Goal: Task Accomplishment & Management: Complete application form

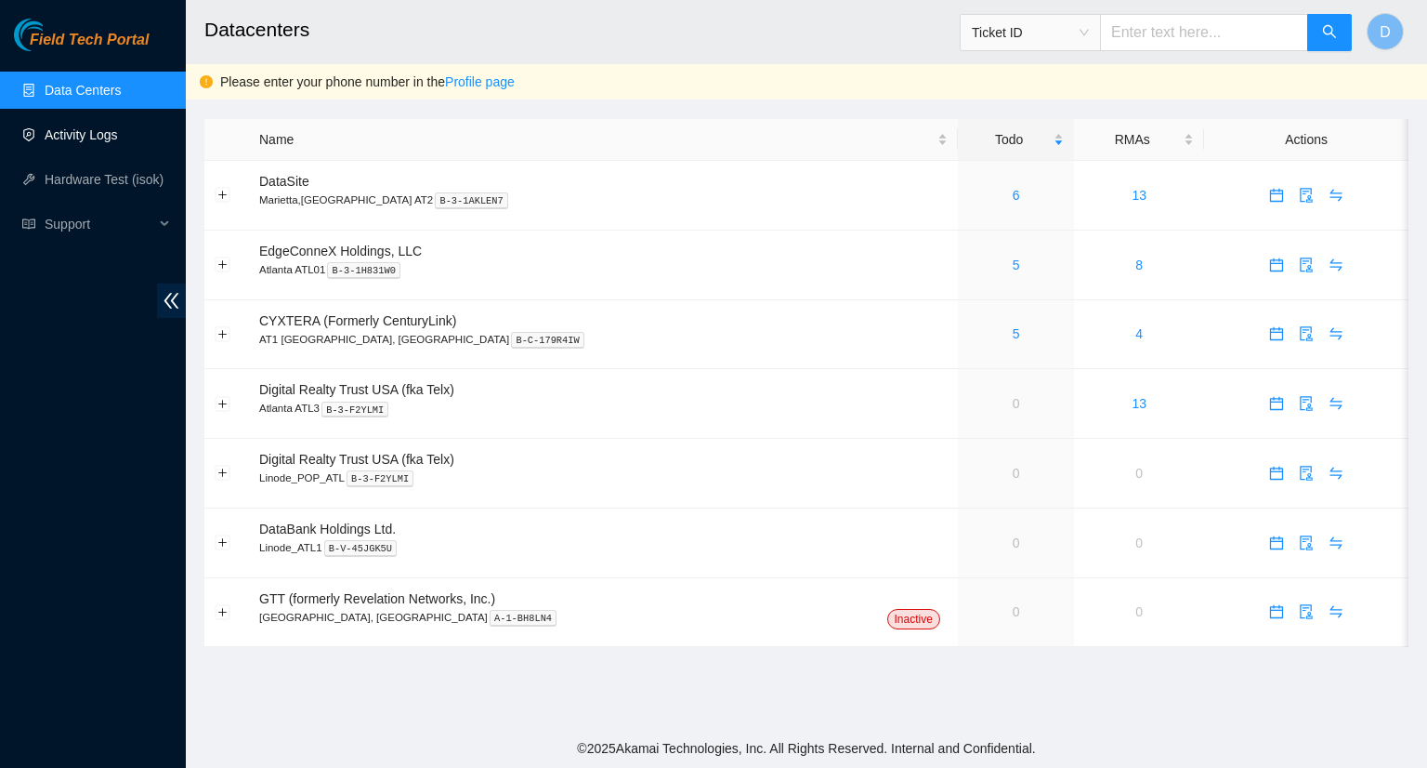
click at [61, 142] on link "Activity Logs" at bounding box center [81, 134] width 73 height 15
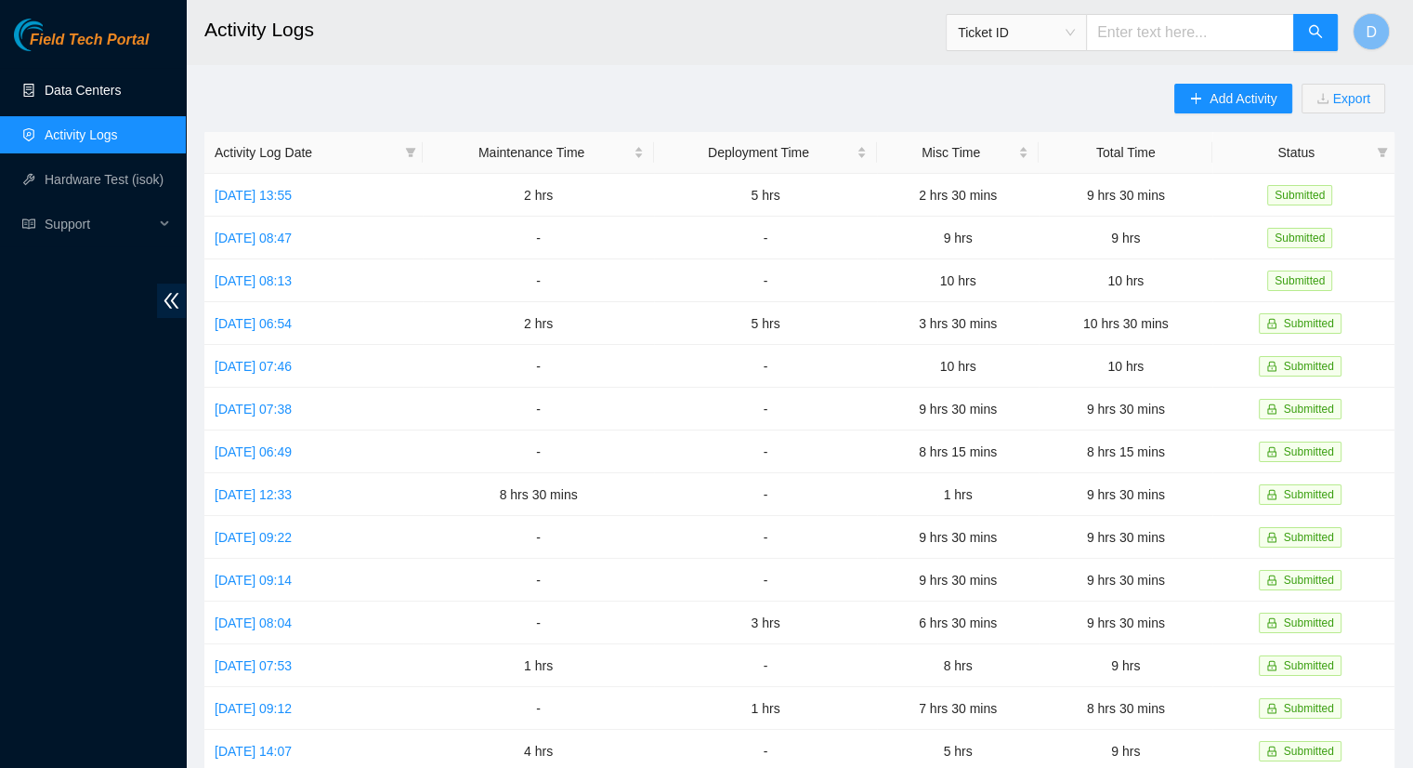
click at [121, 92] on link "Data Centers" at bounding box center [83, 90] width 76 height 15
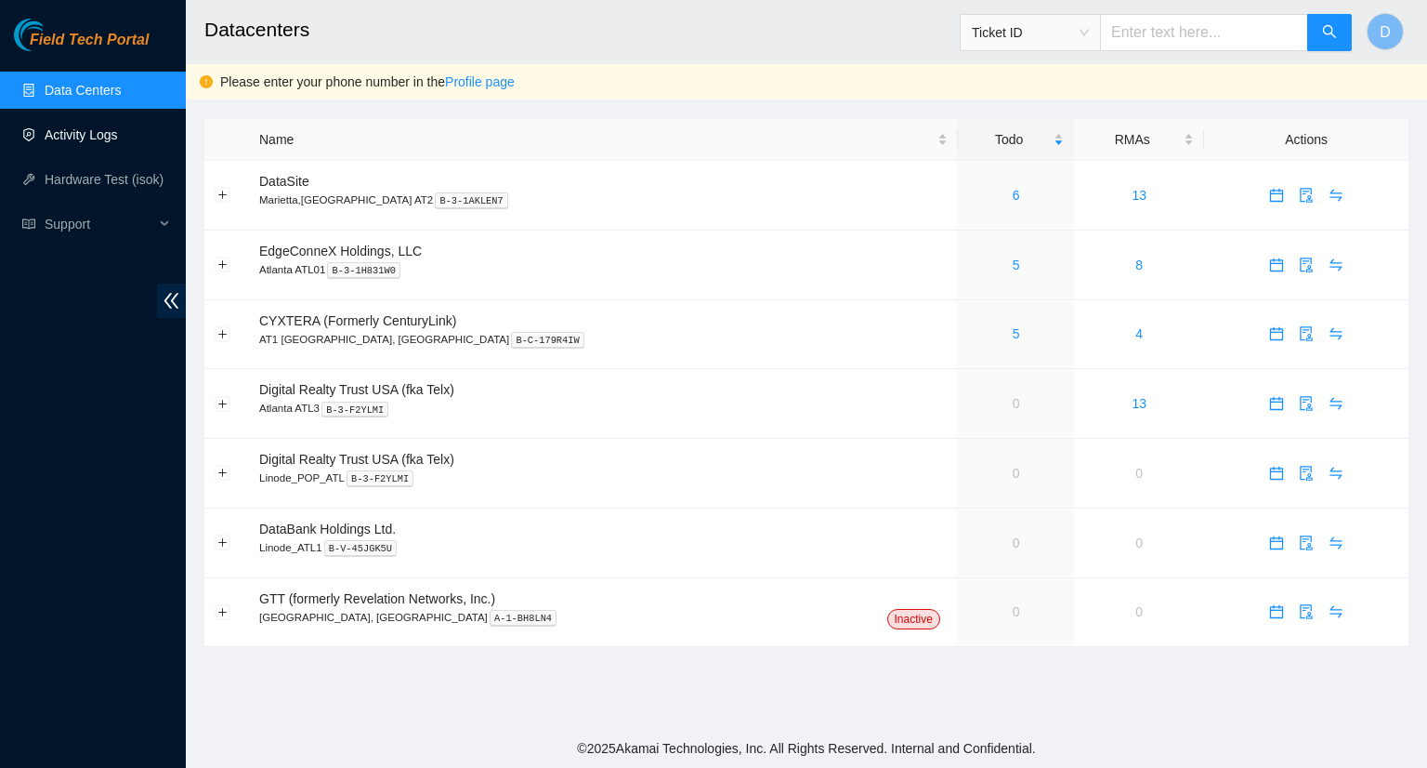
click at [88, 142] on link "Activity Logs" at bounding box center [81, 134] width 73 height 15
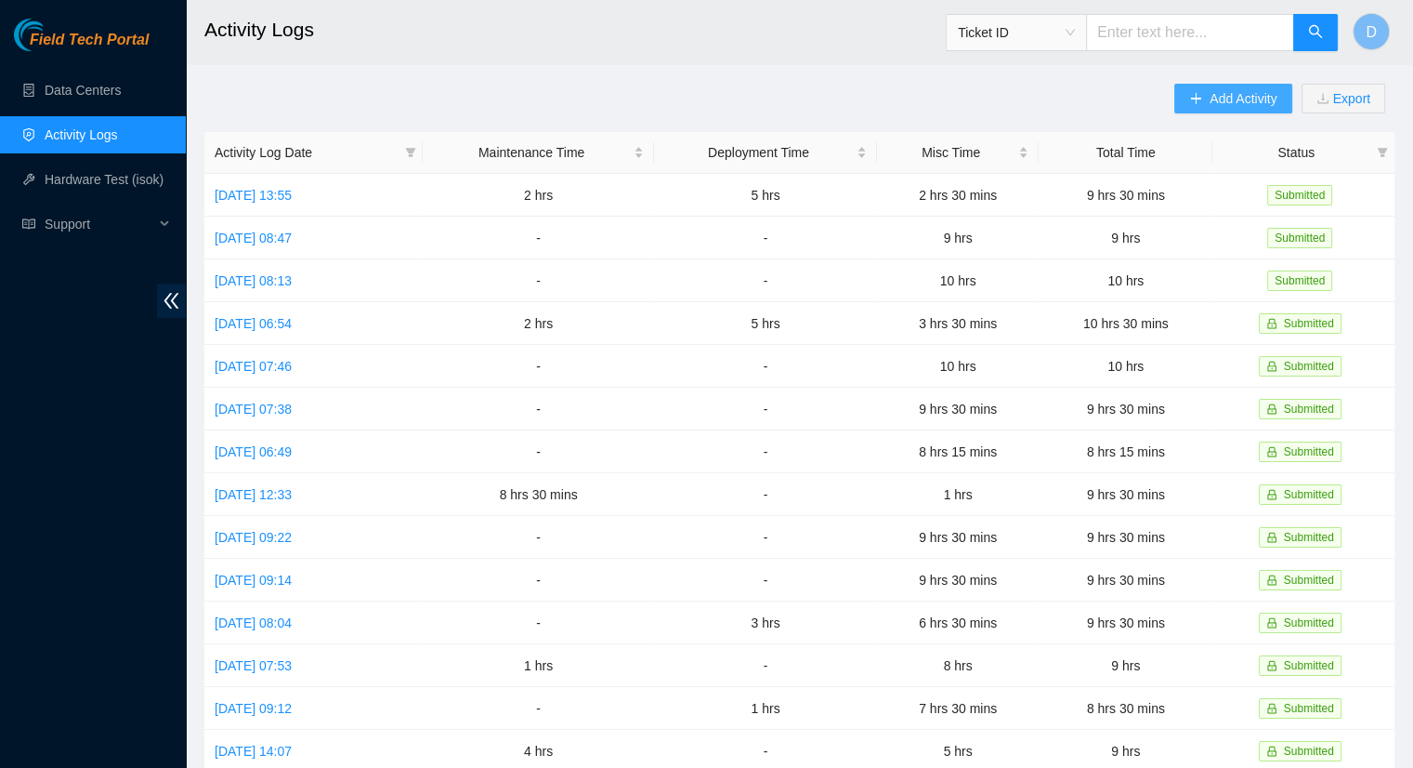
click at [1223, 101] on span "Add Activity" at bounding box center [1243, 98] width 67 height 20
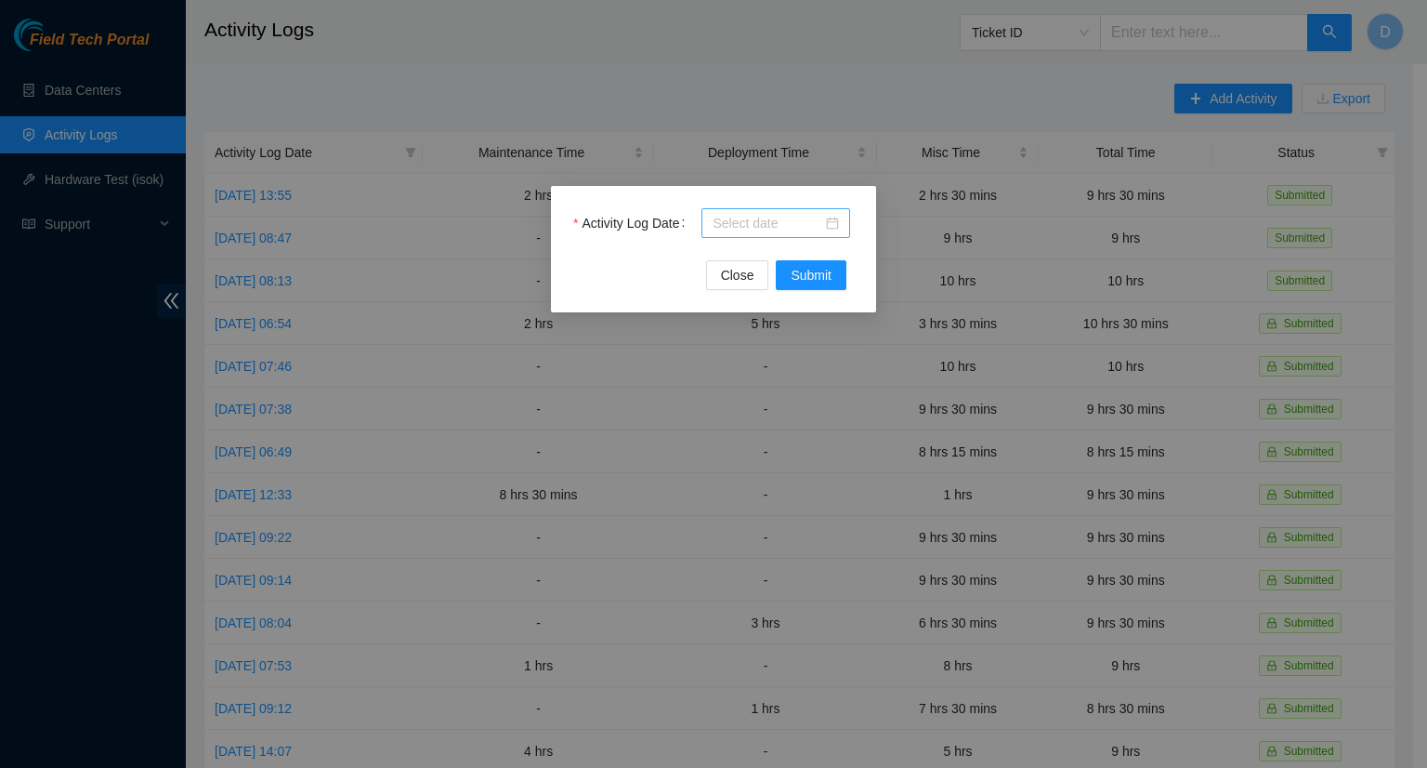
click at [756, 228] on input "Activity Log Date" at bounding box center [768, 223] width 110 height 20
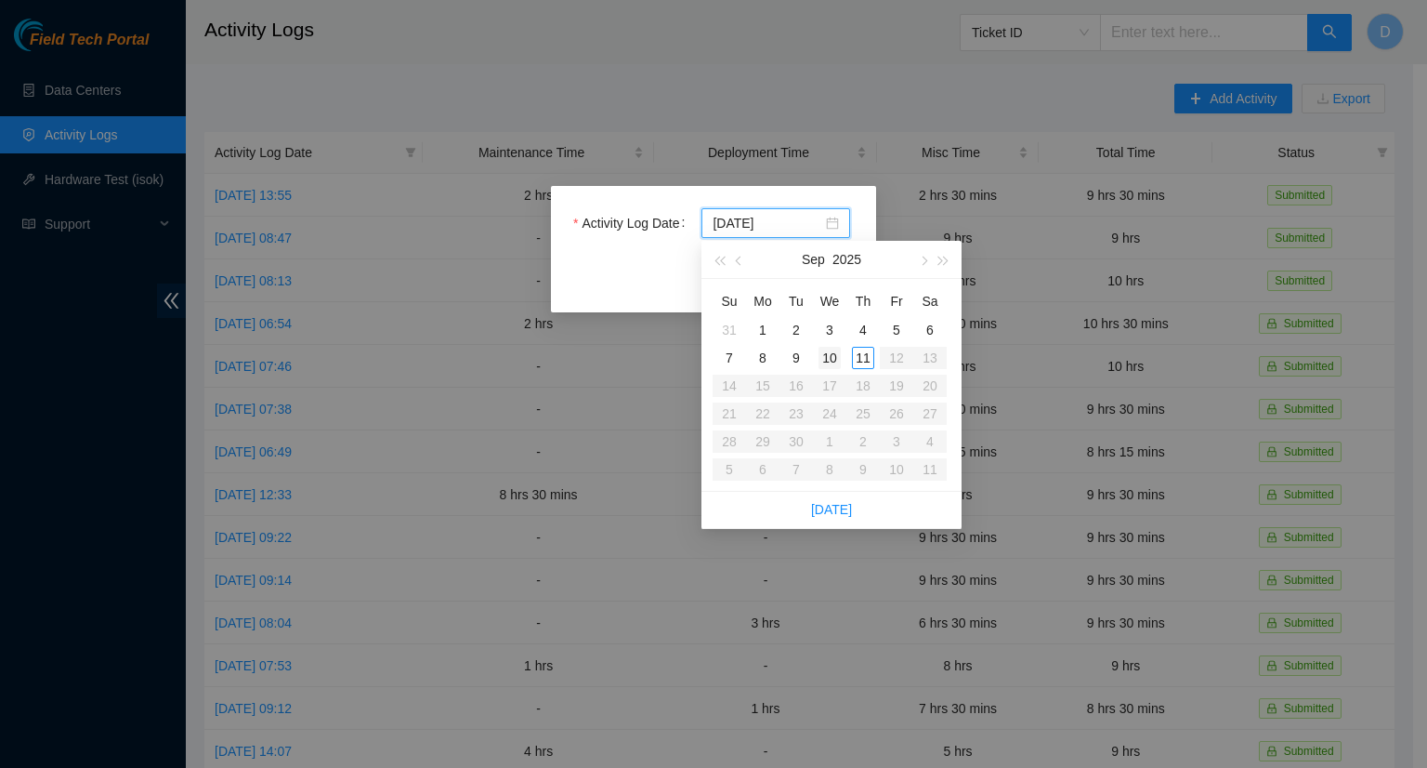
type input "[DATE]"
click at [833, 362] on div "10" at bounding box center [830, 358] width 22 height 22
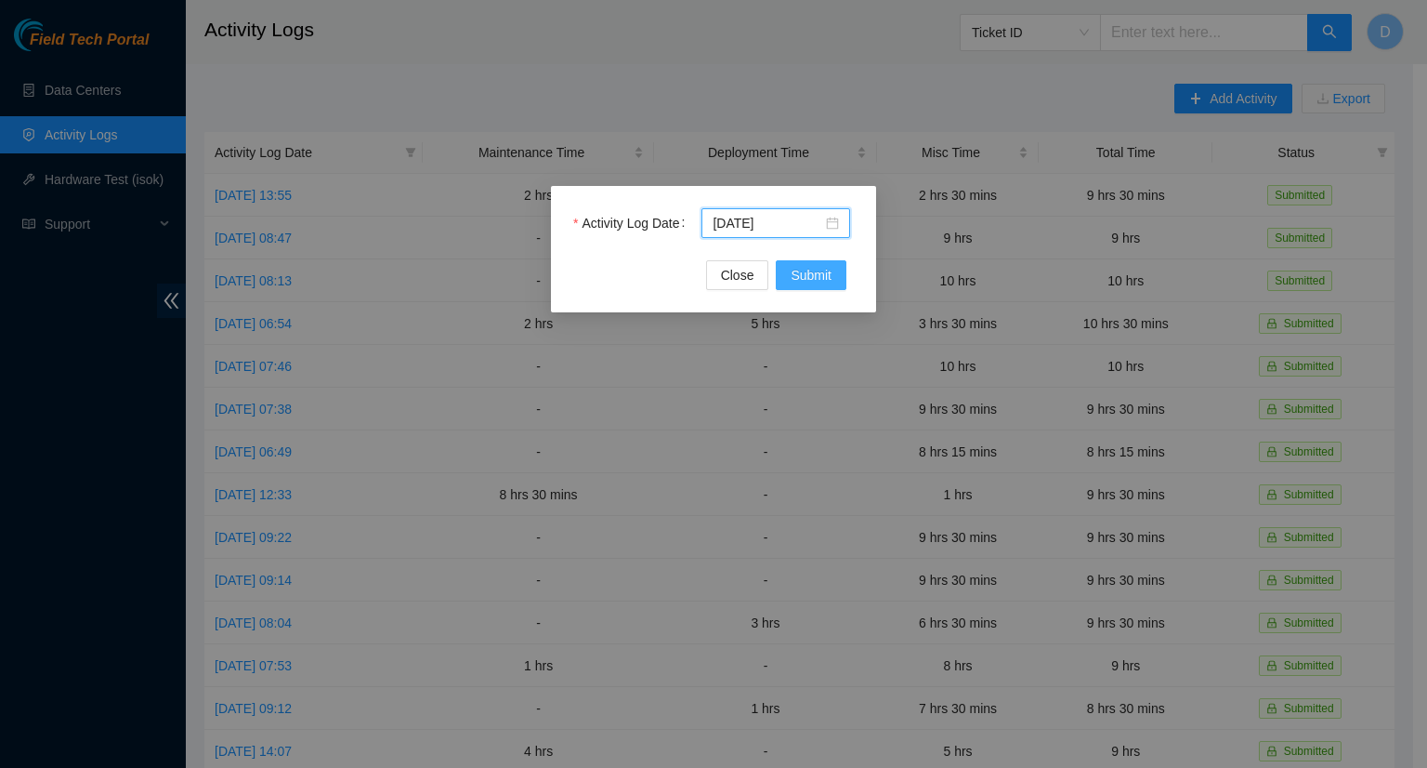
click at [830, 272] on span "Submit" at bounding box center [811, 275] width 41 height 20
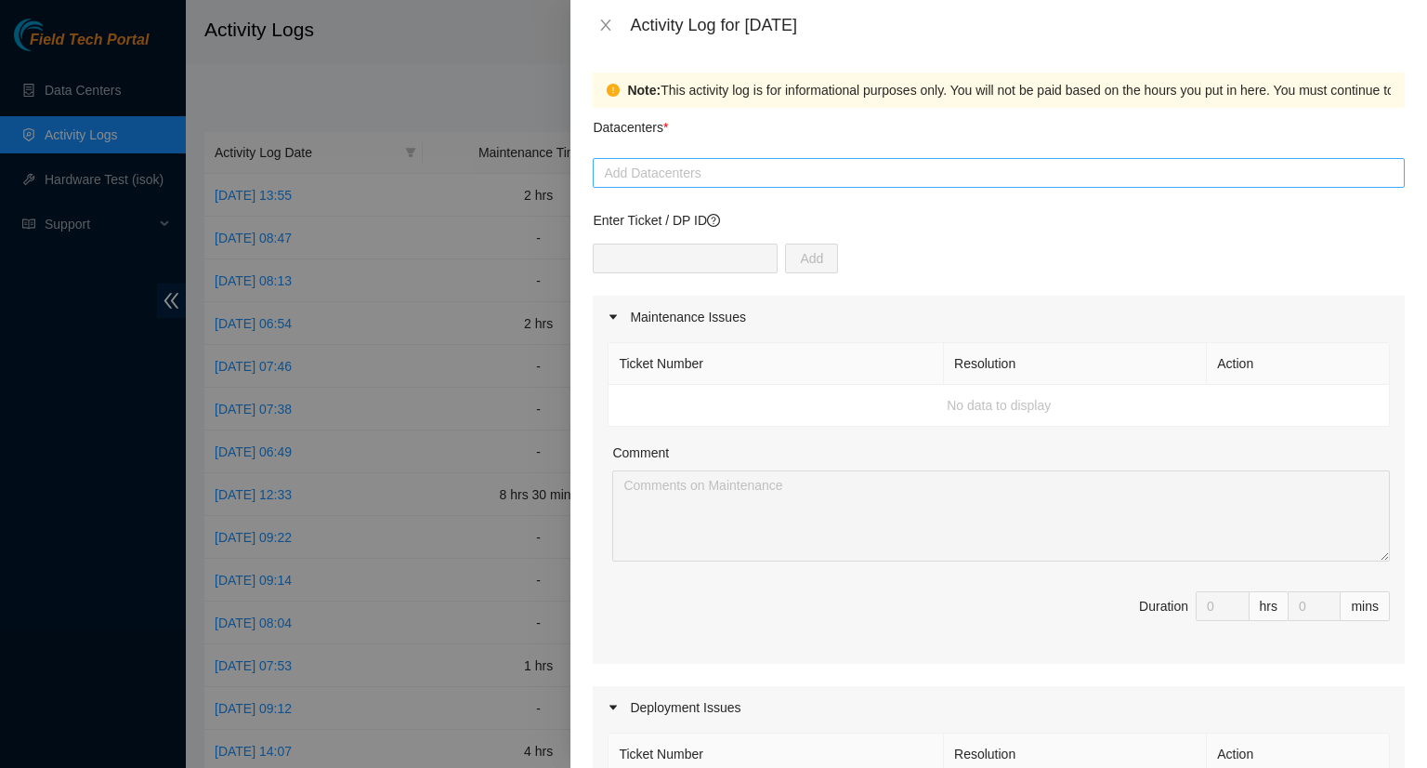
click at [840, 179] on div at bounding box center [998, 173] width 803 height 22
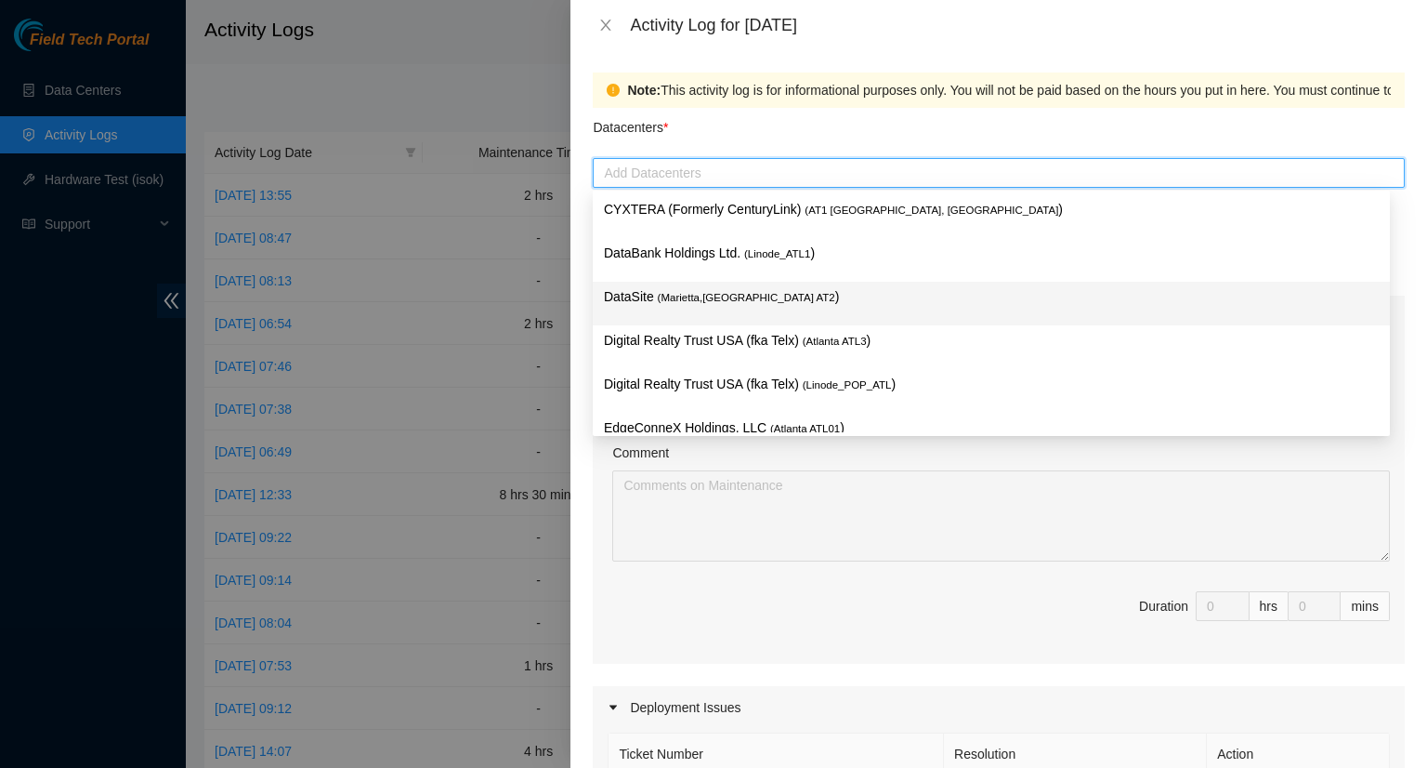
click at [695, 303] on span "( Marietta,[GEOGRAPHIC_DATA] AT2" at bounding box center [746, 297] width 177 height 11
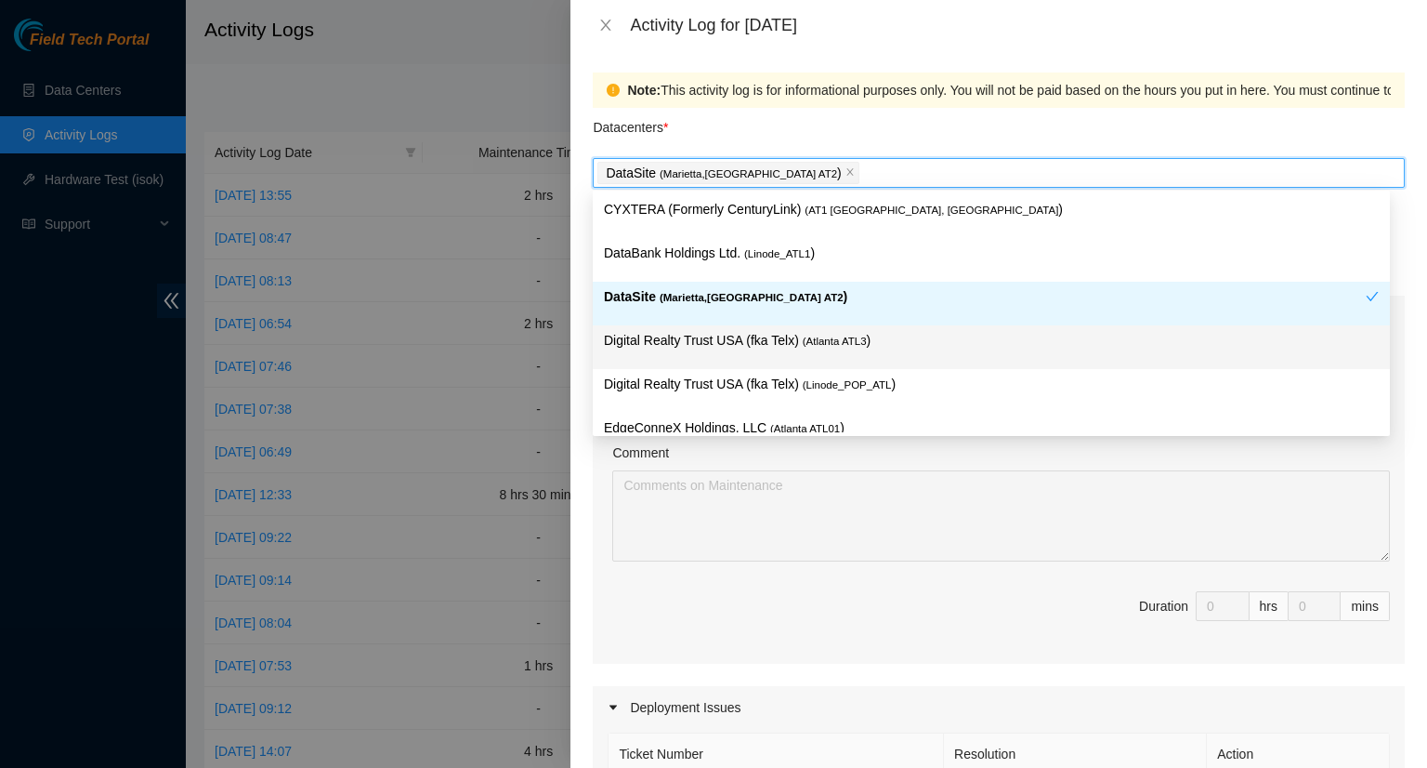
click at [757, 342] on p "Digital Realty Trust USA (fka Telx) ( [GEOGRAPHIC_DATA] ATL3 )" at bounding box center [991, 340] width 775 height 21
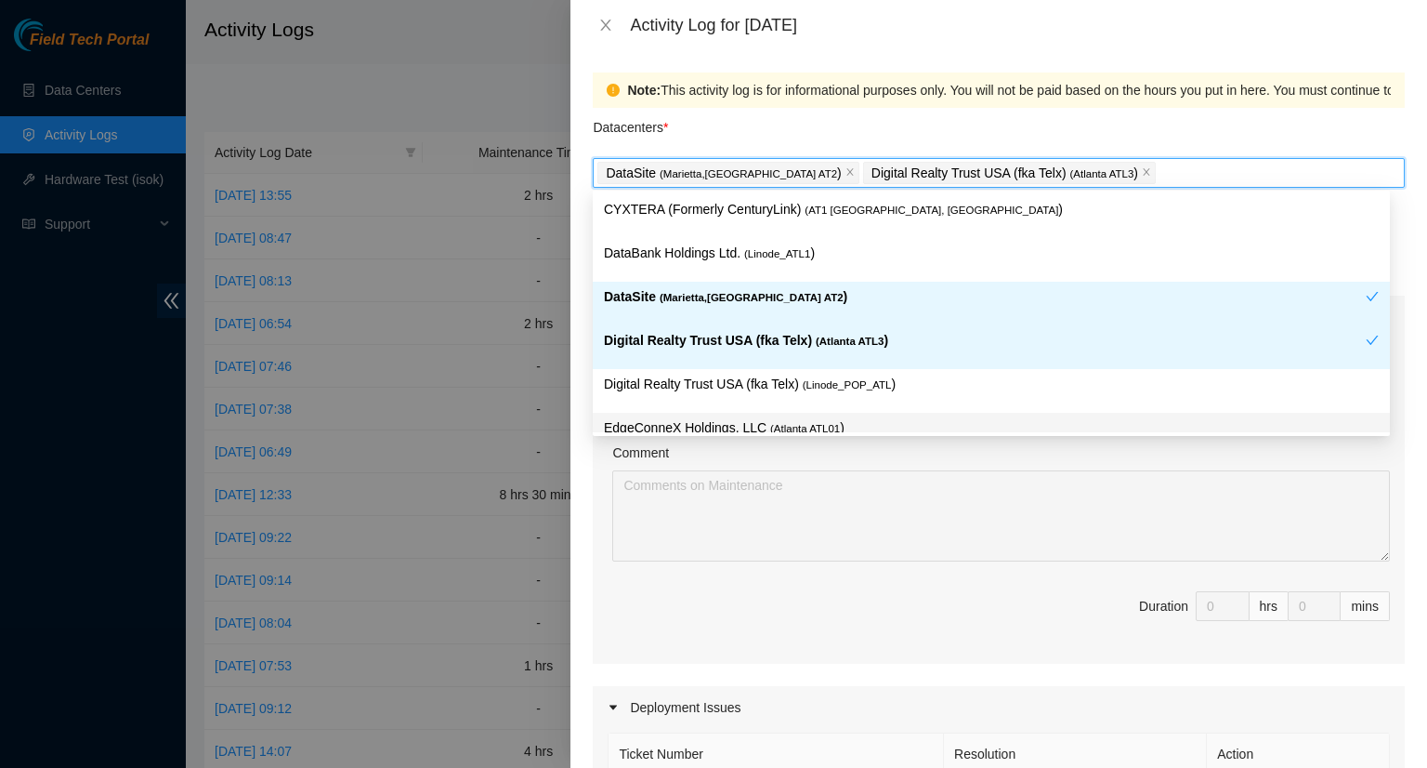
click at [991, 455] on div "Comment" at bounding box center [1001, 456] width 778 height 28
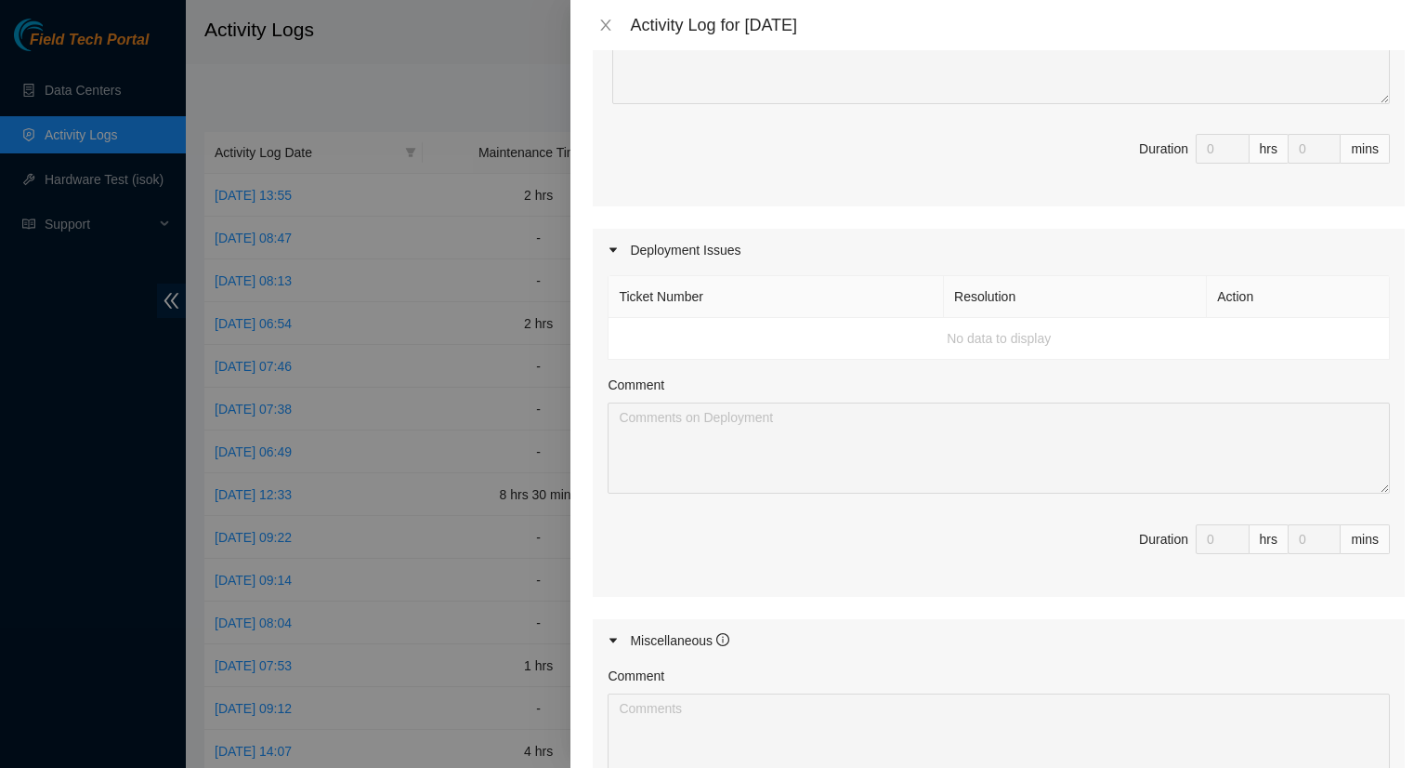
scroll to position [650, 0]
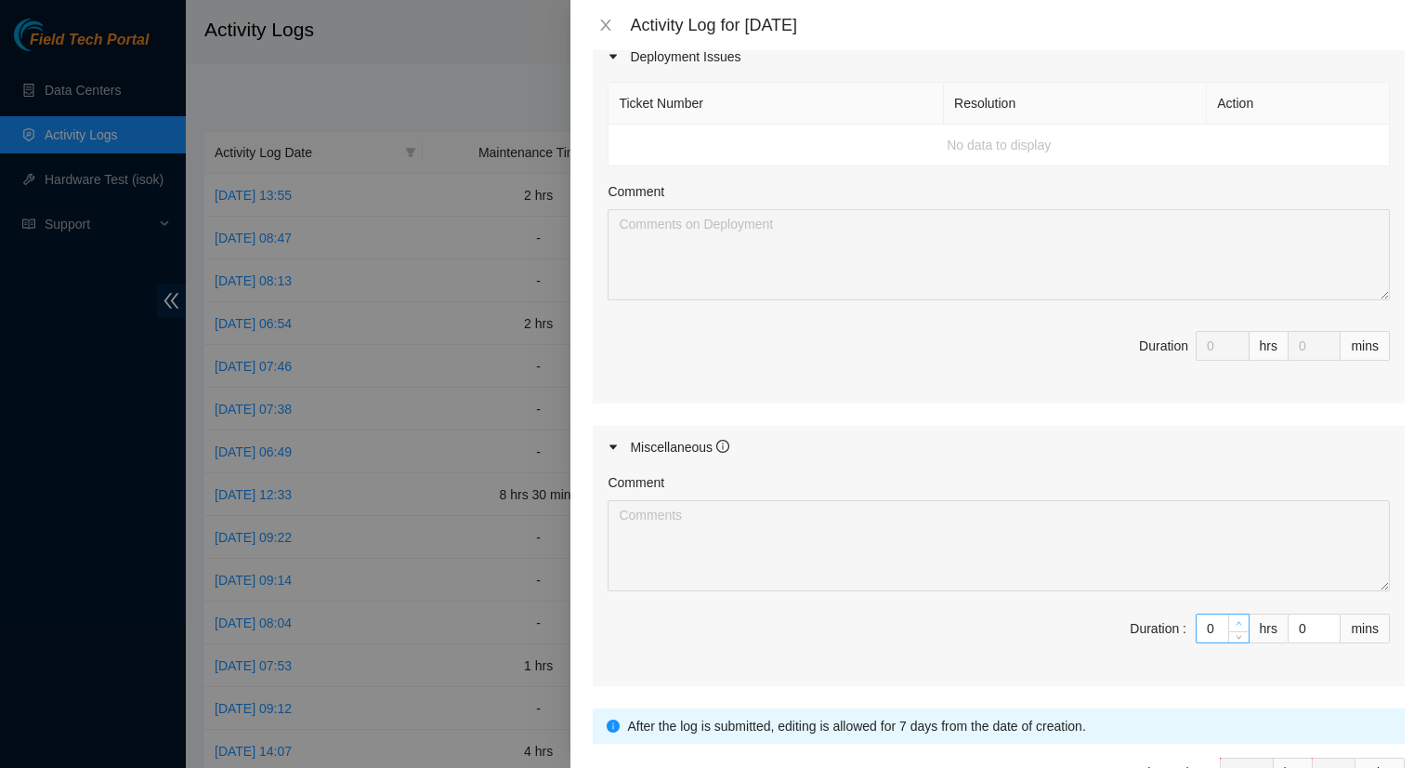
click at [1236, 620] on icon "up" at bounding box center [1239, 623] width 7 height 7
type input "1"
type input "2"
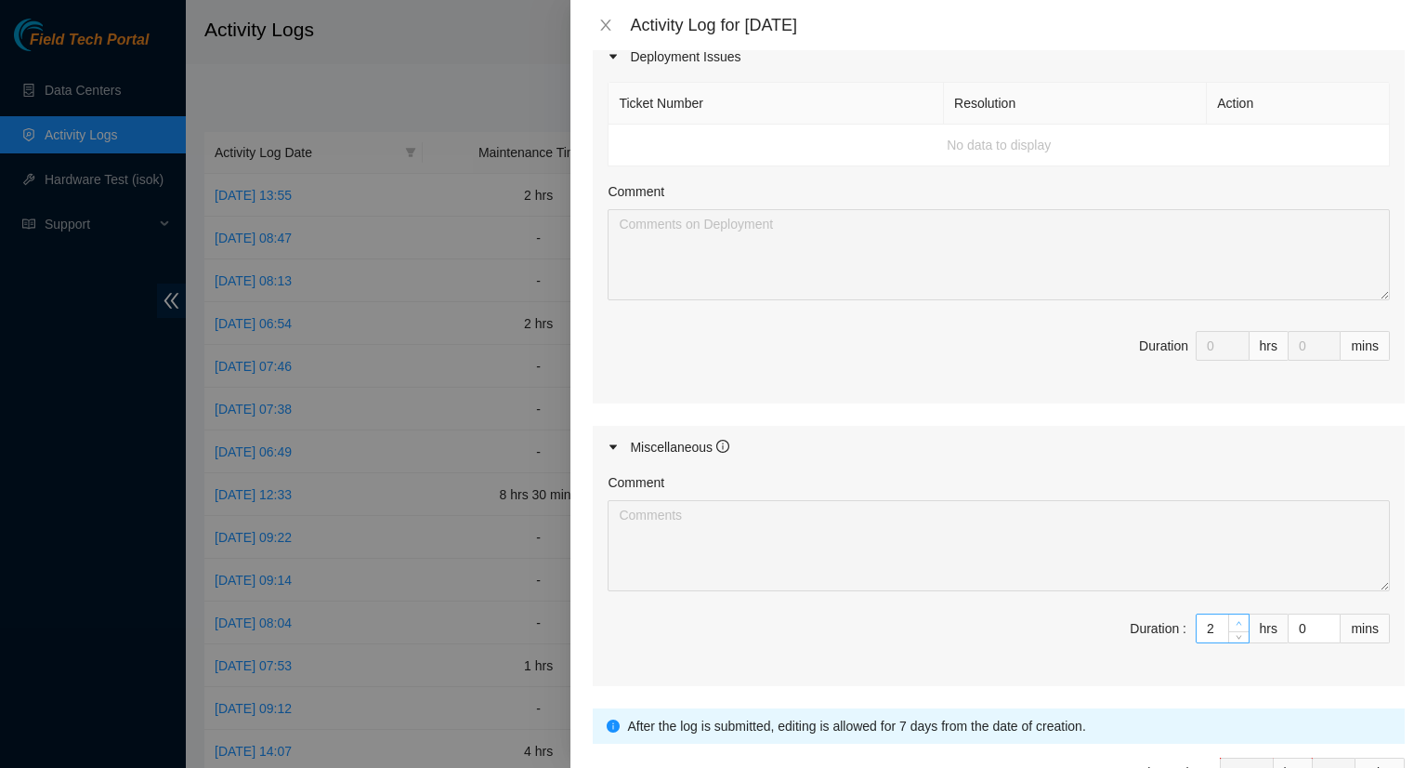
click at [1236, 620] on icon "up" at bounding box center [1239, 623] width 7 height 7
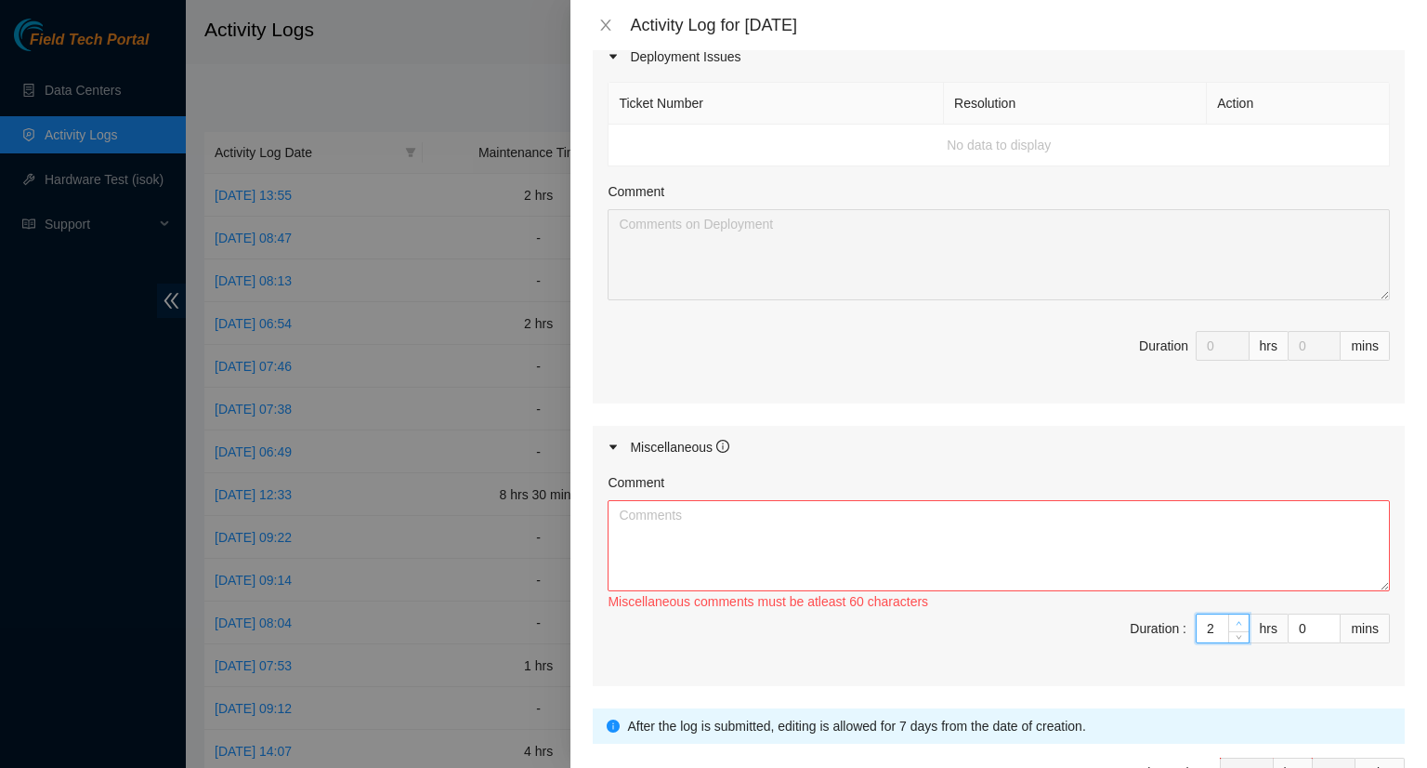
type input "3"
click at [1236, 620] on icon "up" at bounding box center [1239, 623] width 7 height 7
type input "4"
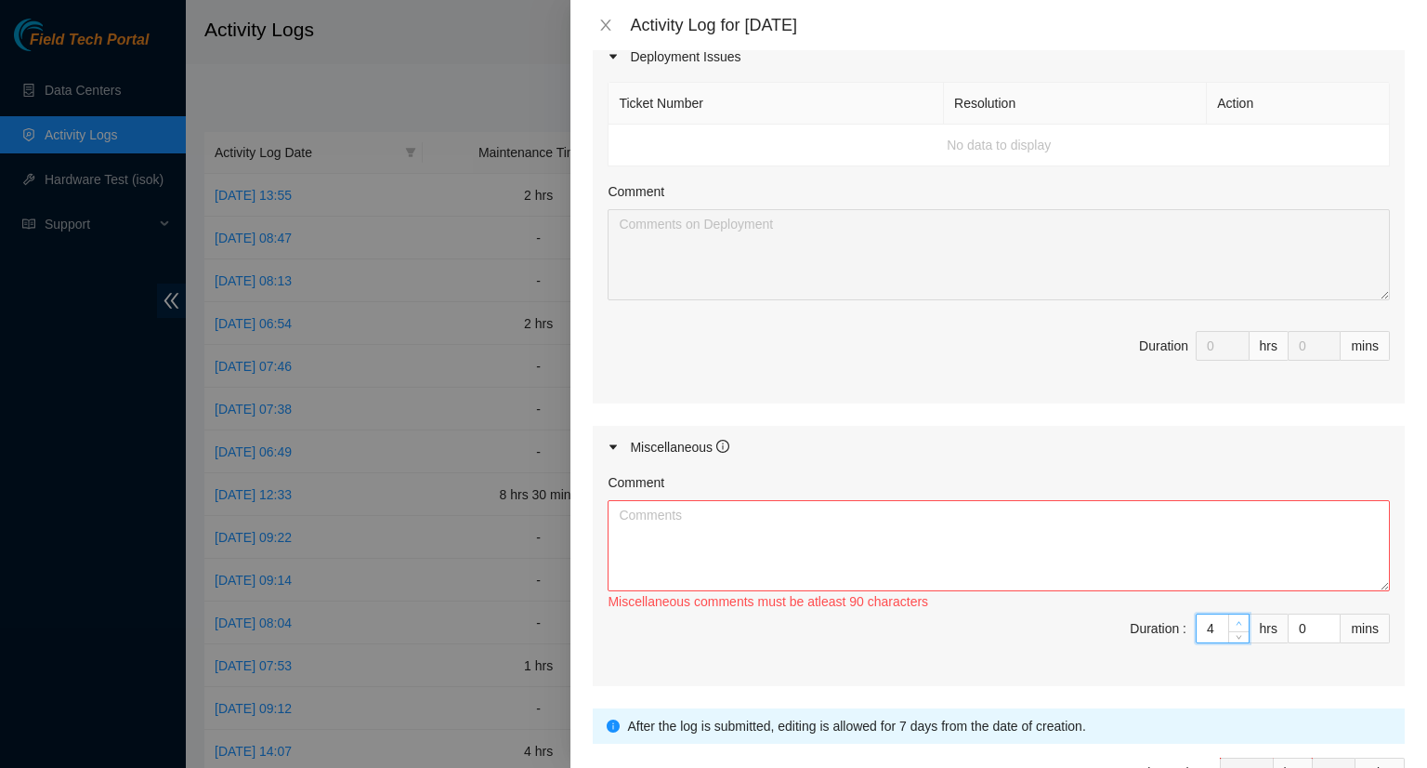
click at [1236, 620] on icon "up" at bounding box center [1239, 623] width 7 height 7
type input "5"
click at [1236, 620] on icon "up" at bounding box center [1239, 623] width 7 height 7
type input "6"
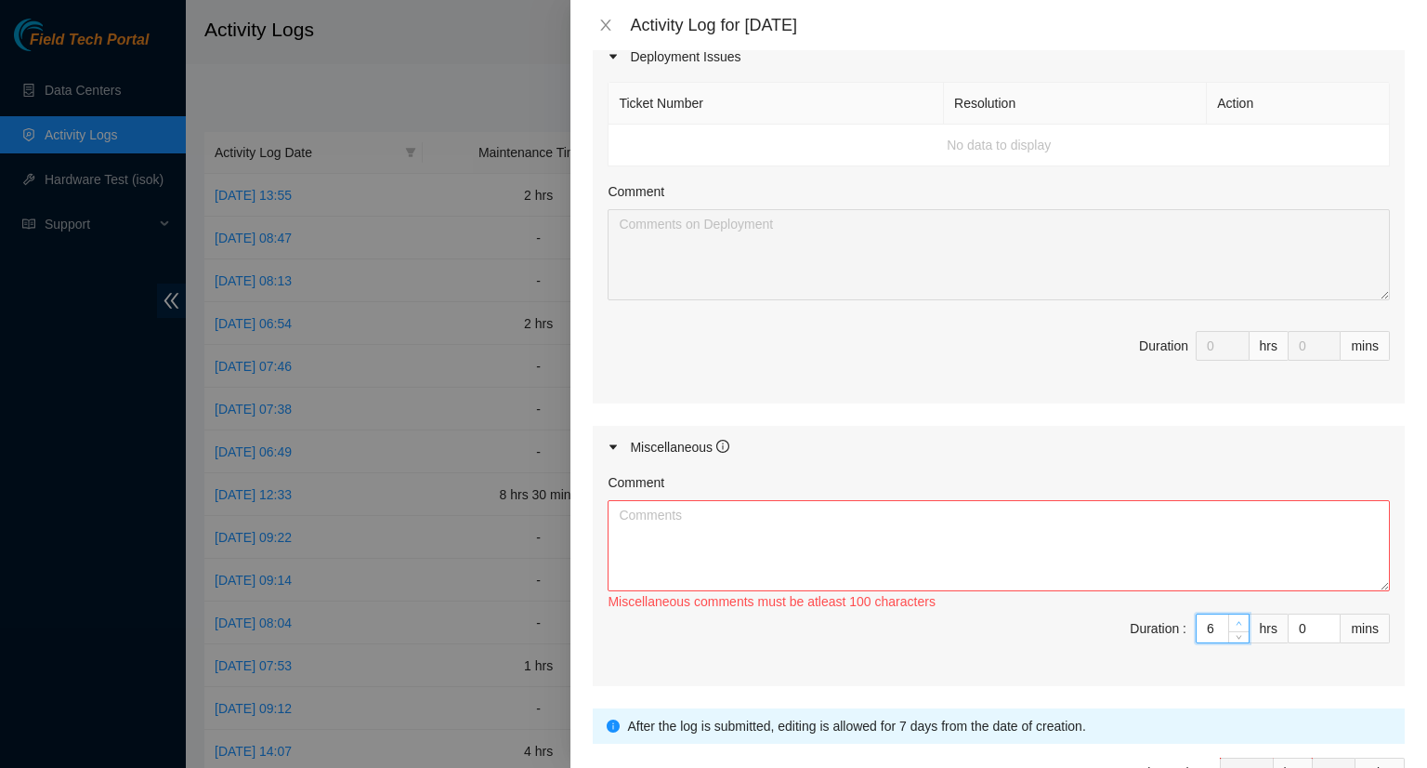
type input "6"
click at [1236, 620] on icon "up" at bounding box center [1239, 623] width 7 height 7
type input "7"
click at [1236, 620] on icon "up" at bounding box center [1239, 623] width 7 height 7
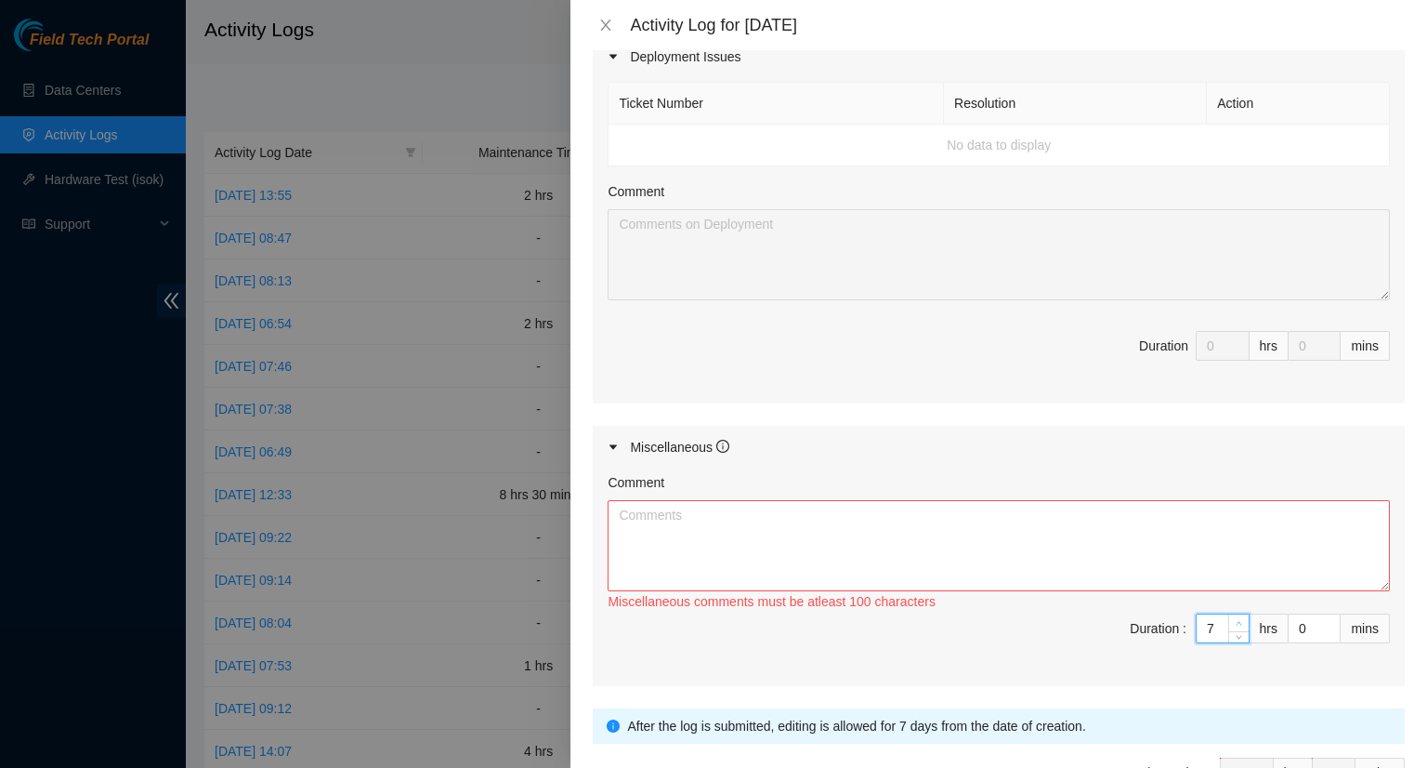
type input "8"
click at [1236, 620] on icon "up" at bounding box center [1239, 623] width 7 height 7
type input "9"
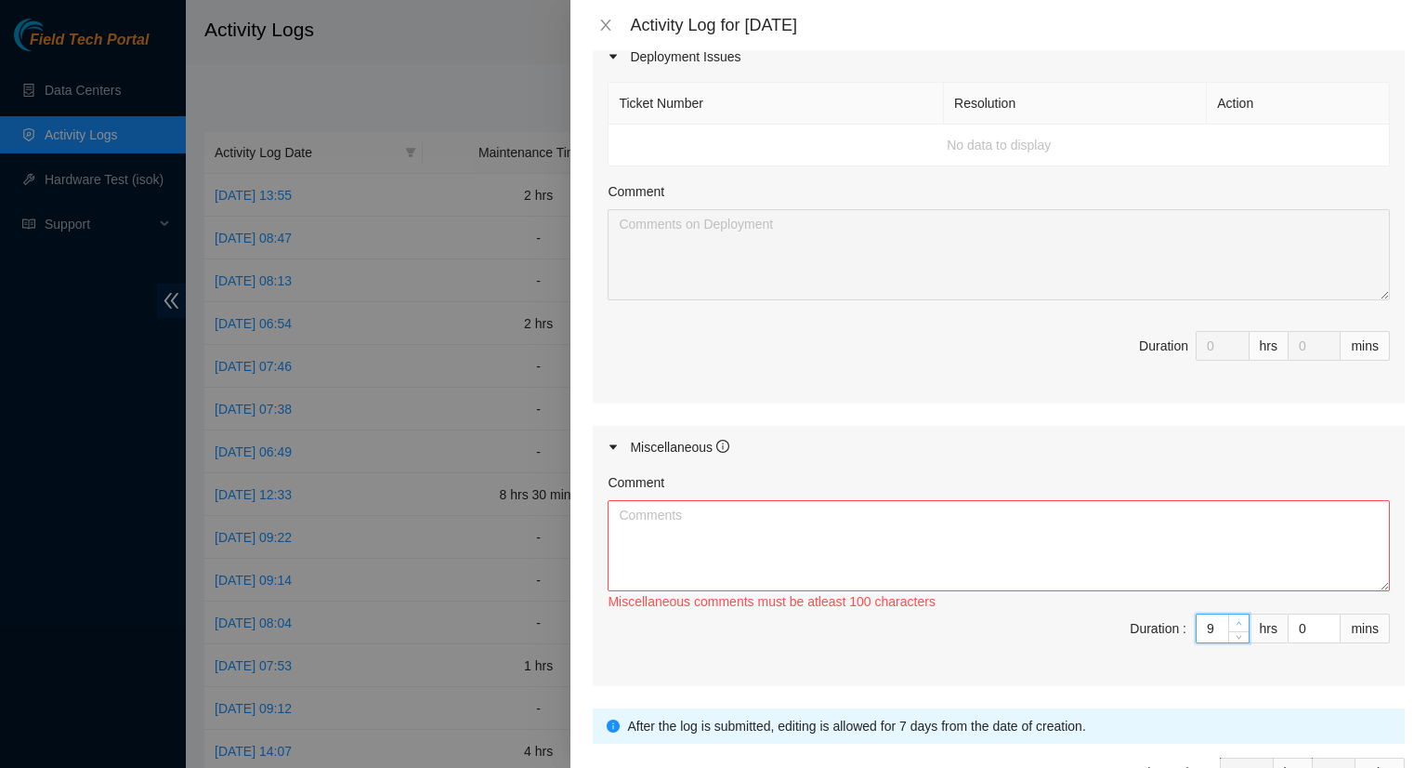
click at [1236, 620] on icon "up" at bounding box center [1239, 623] width 7 height 7
click at [712, 528] on textarea "Comment" at bounding box center [999, 545] width 782 height 91
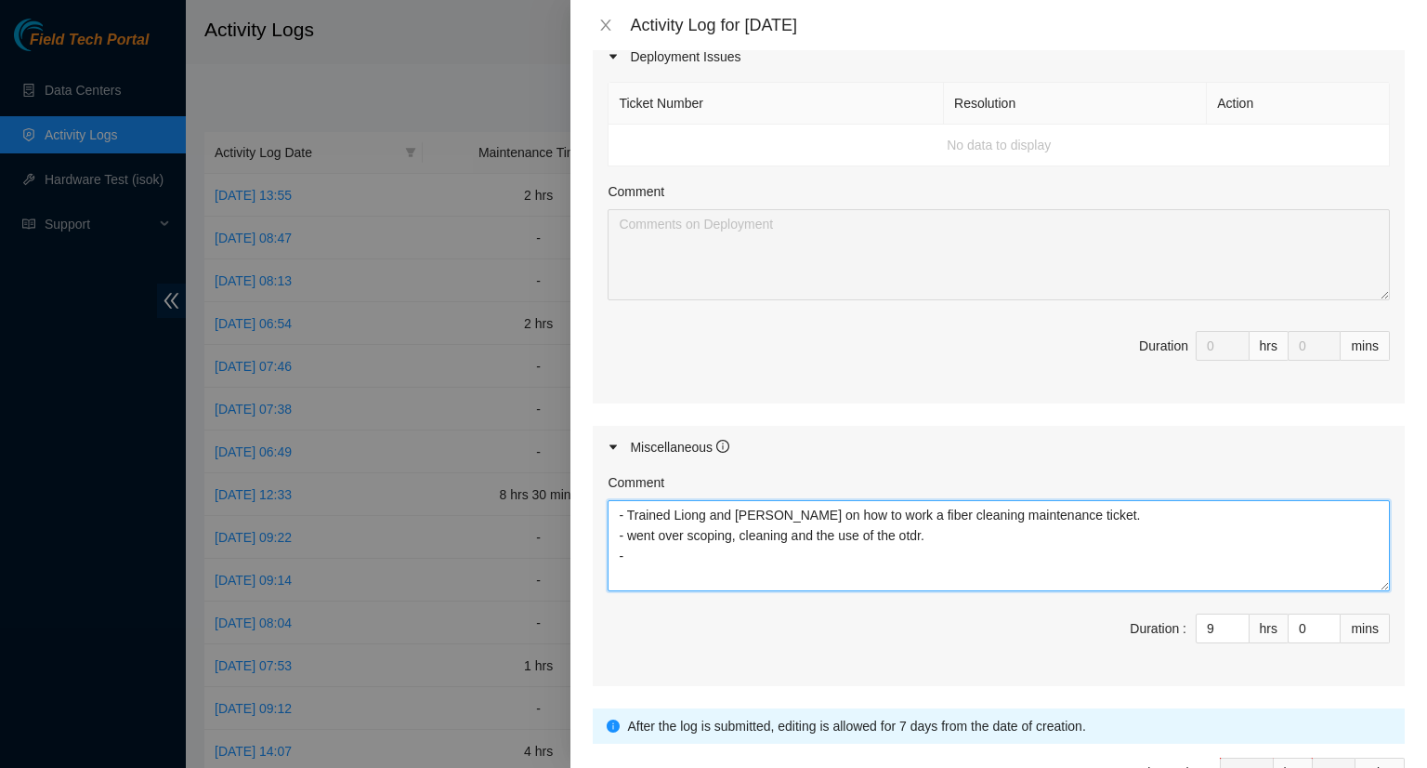
type textarea "- Trained Liong and [PERSON_NAME] on how to work a fiber cleaning maintenance t…"
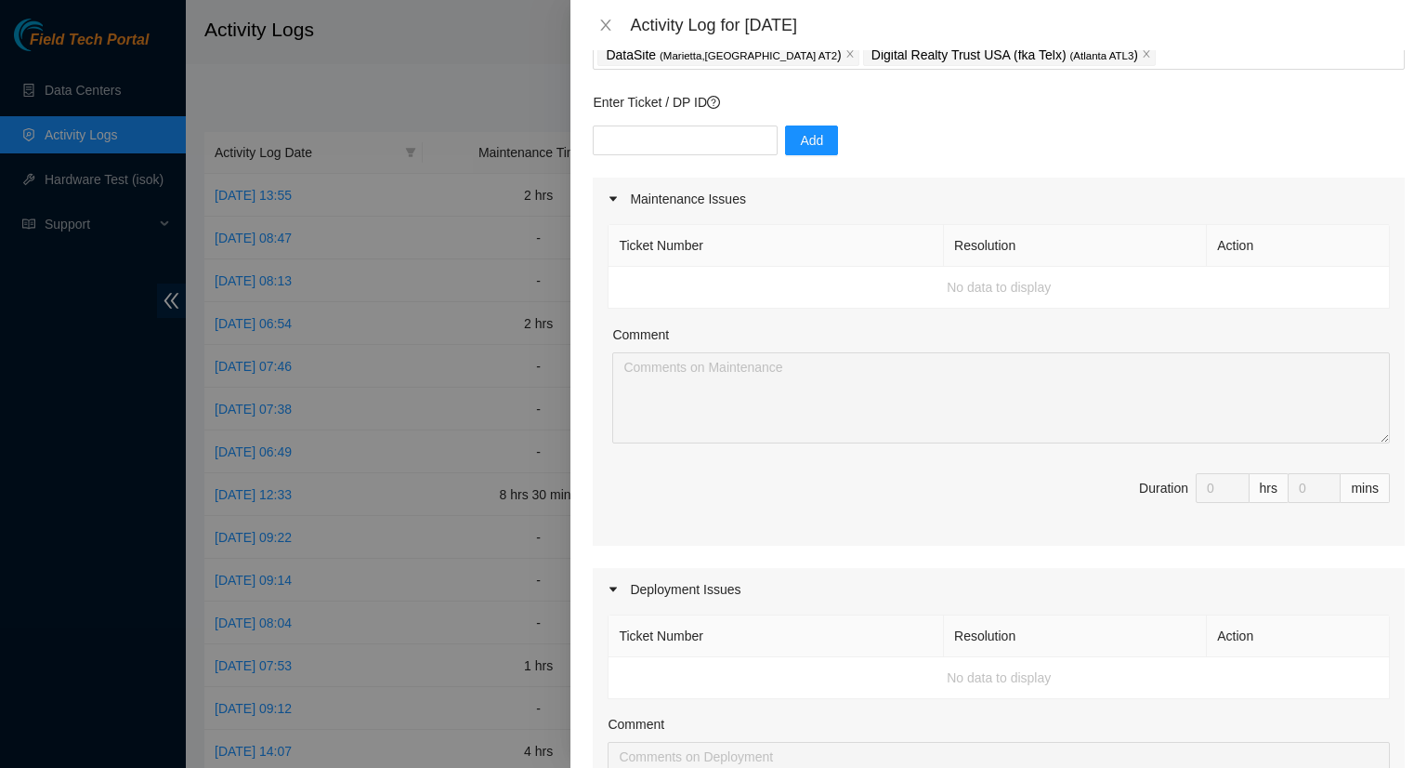
scroll to position [0, 0]
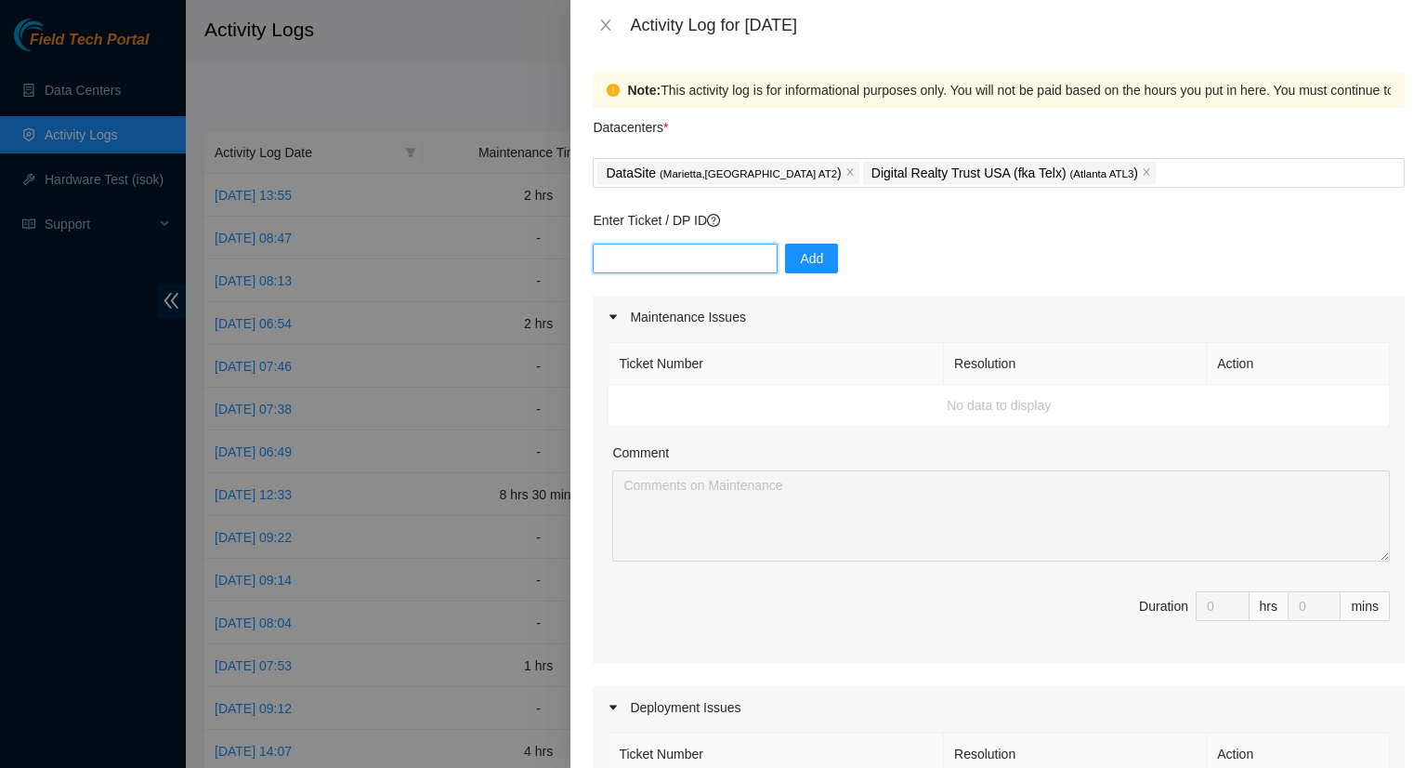
click at [647, 244] on input "text" at bounding box center [685, 258] width 185 height 30
type input "DP84533"
click at [800, 264] on span "Add" at bounding box center [811, 258] width 23 height 20
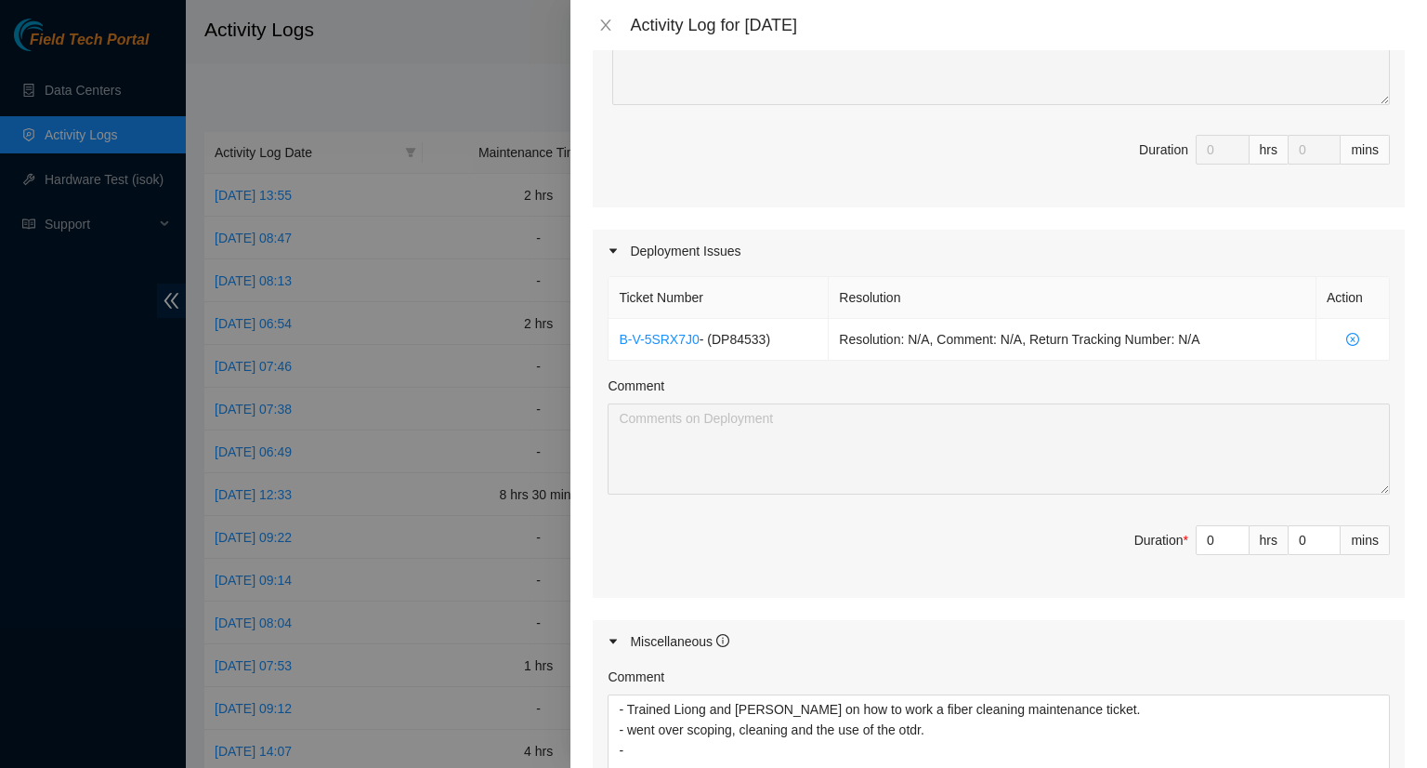
scroll to position [465, 0]
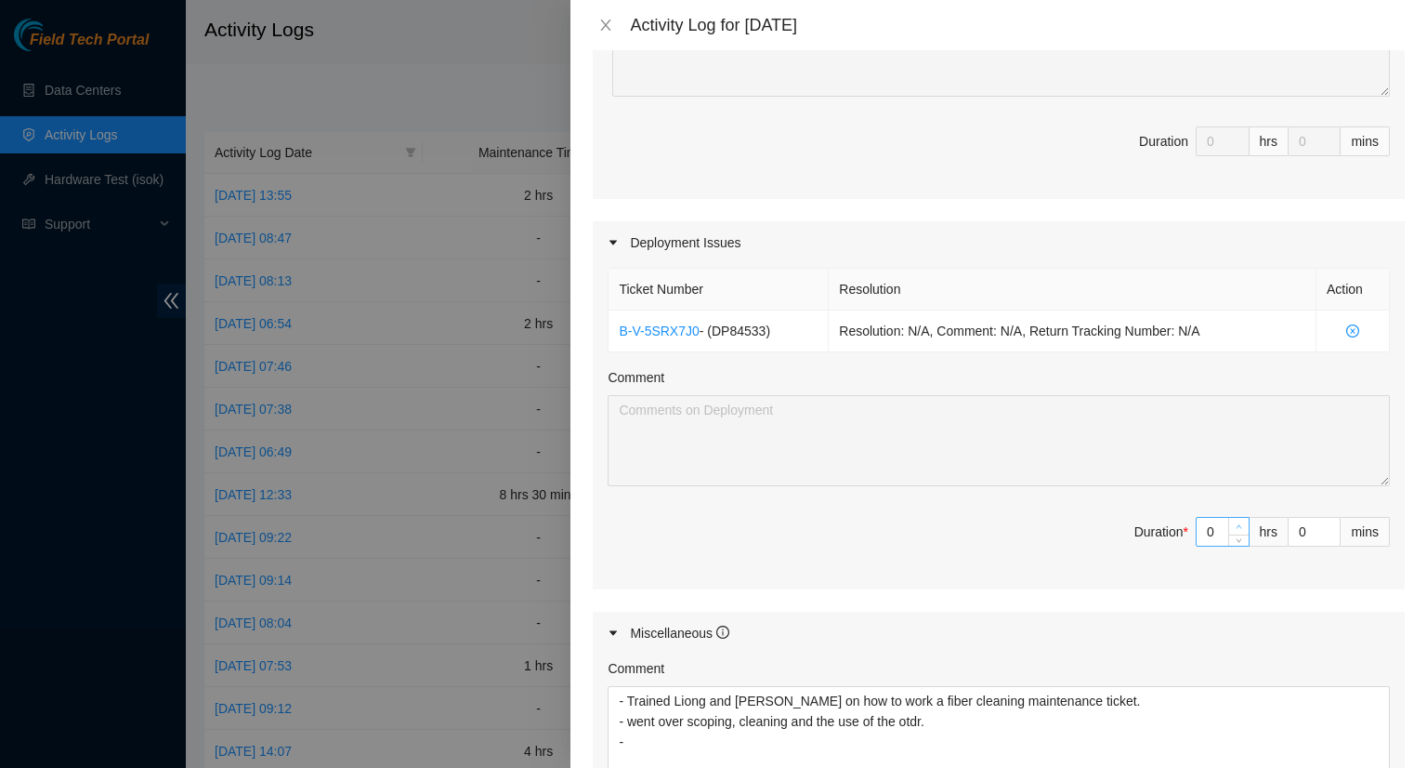
type input "1"
type input "10"
click at [1236, 525] on icon "up" at bounding box center [1239, 526] width 7 height 7
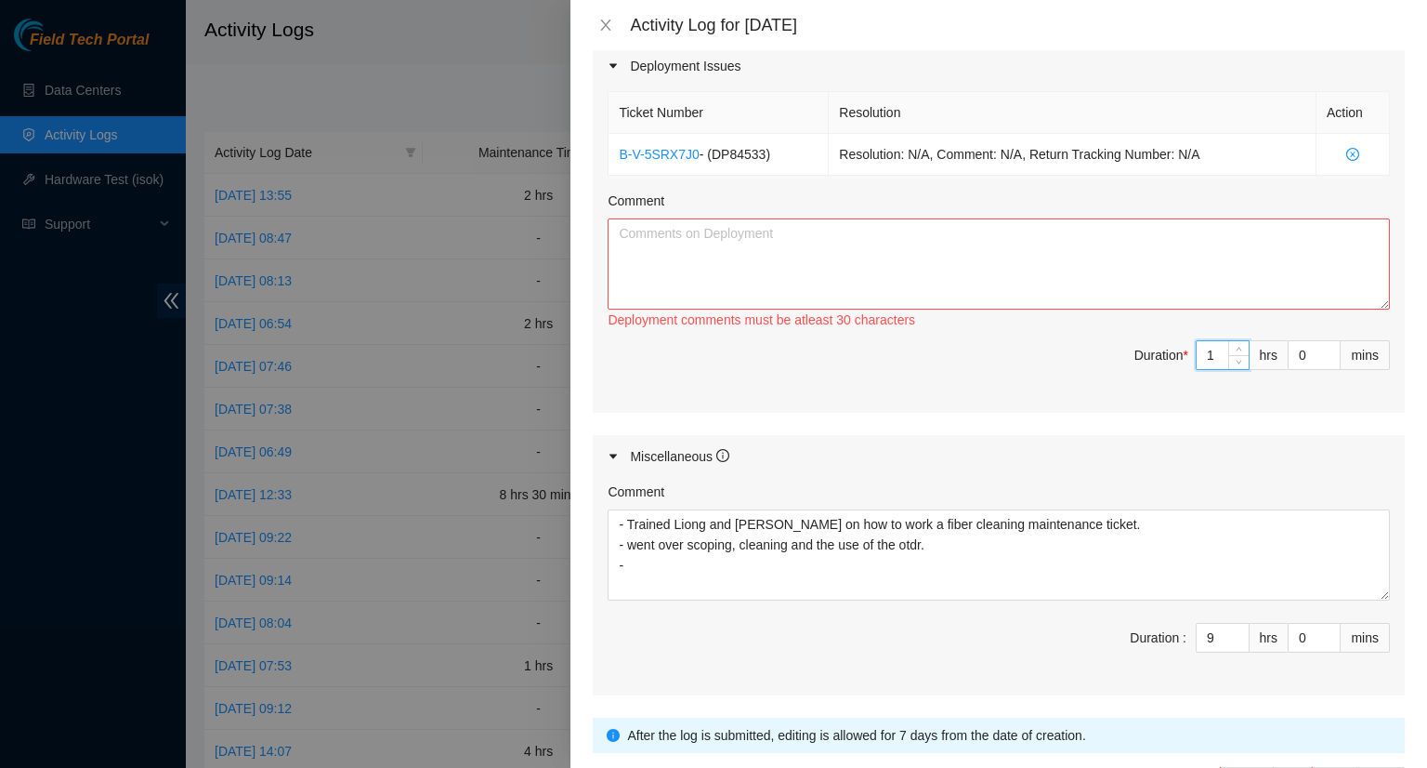
scroll to position [650, 0]
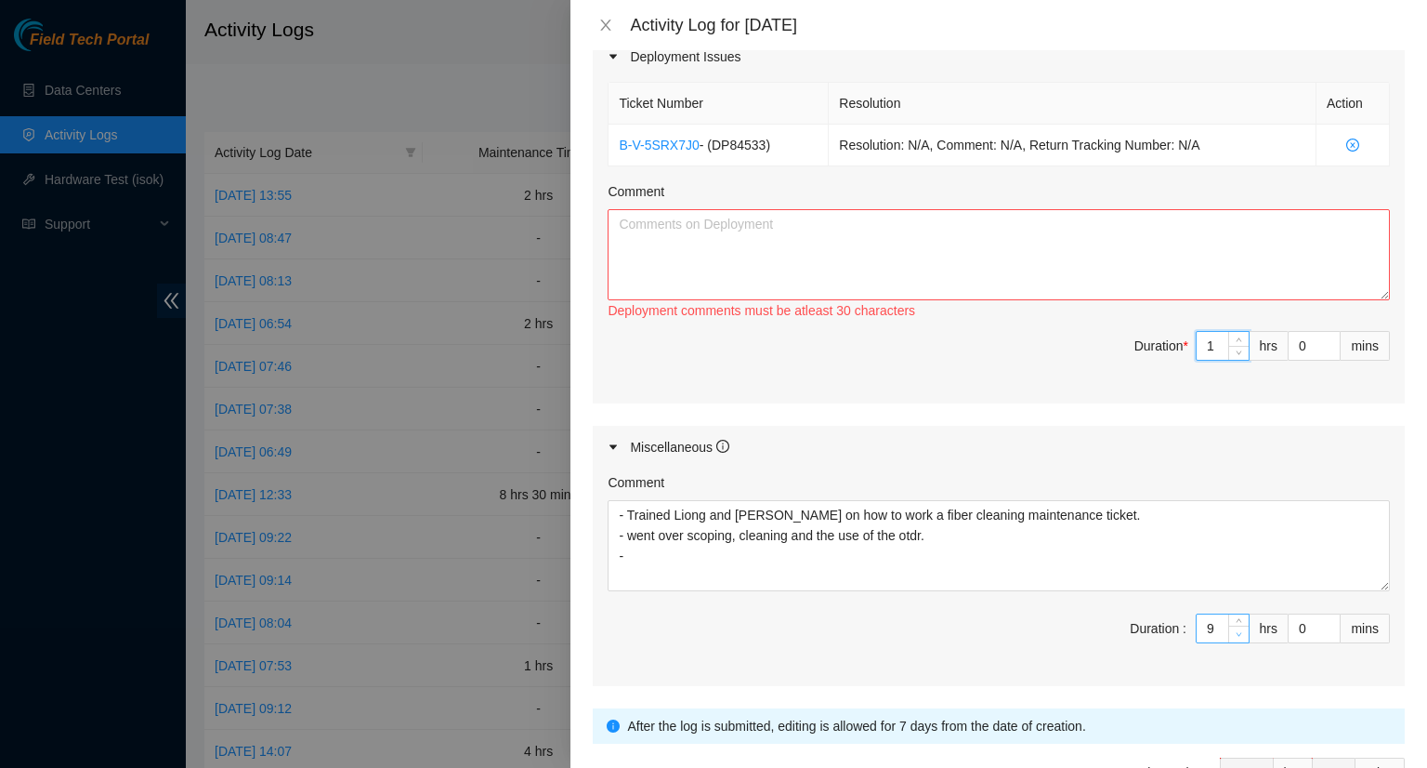
type input "8"
type input "9"
click at [1236, 633] on icon "down" at bounding box center [1239, 634] width 7 height 7
click at [703, 270] on textarea "Comment" at bounding box center [999, 254] width 782 height 91
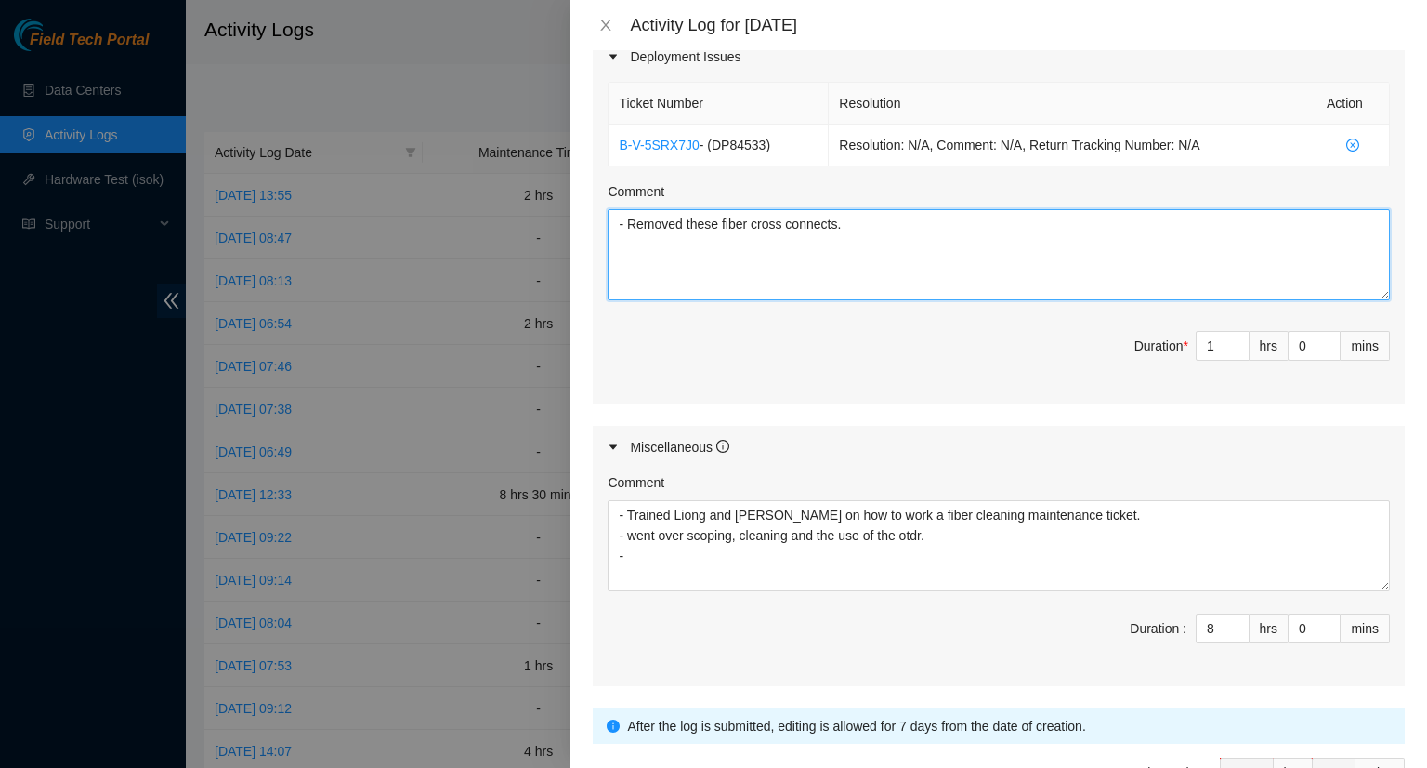
paste textarea "002.09.03.35 ports 9/10 <> ATL10 grv1-1/3/10 <> r02.border101.atl03.fab et-0/0/…"
click at [895, 233] on textarea "- Removed these fiber cross connects." at bounding box center [999, 254] width 782 height 91
paste textarea "002.09.03.35 ports 9/10 <> ATL10 grv1-1/3/10 <> r02.border101.atl03.fab et-0/0/…"
click at [625, 244] on textarea "- Removed these fiber cross connects. 002.09.03.35 ports 9/10 <> ATL10 grv1-1/3…" at bounding box center [999, 254] width 782 height 91
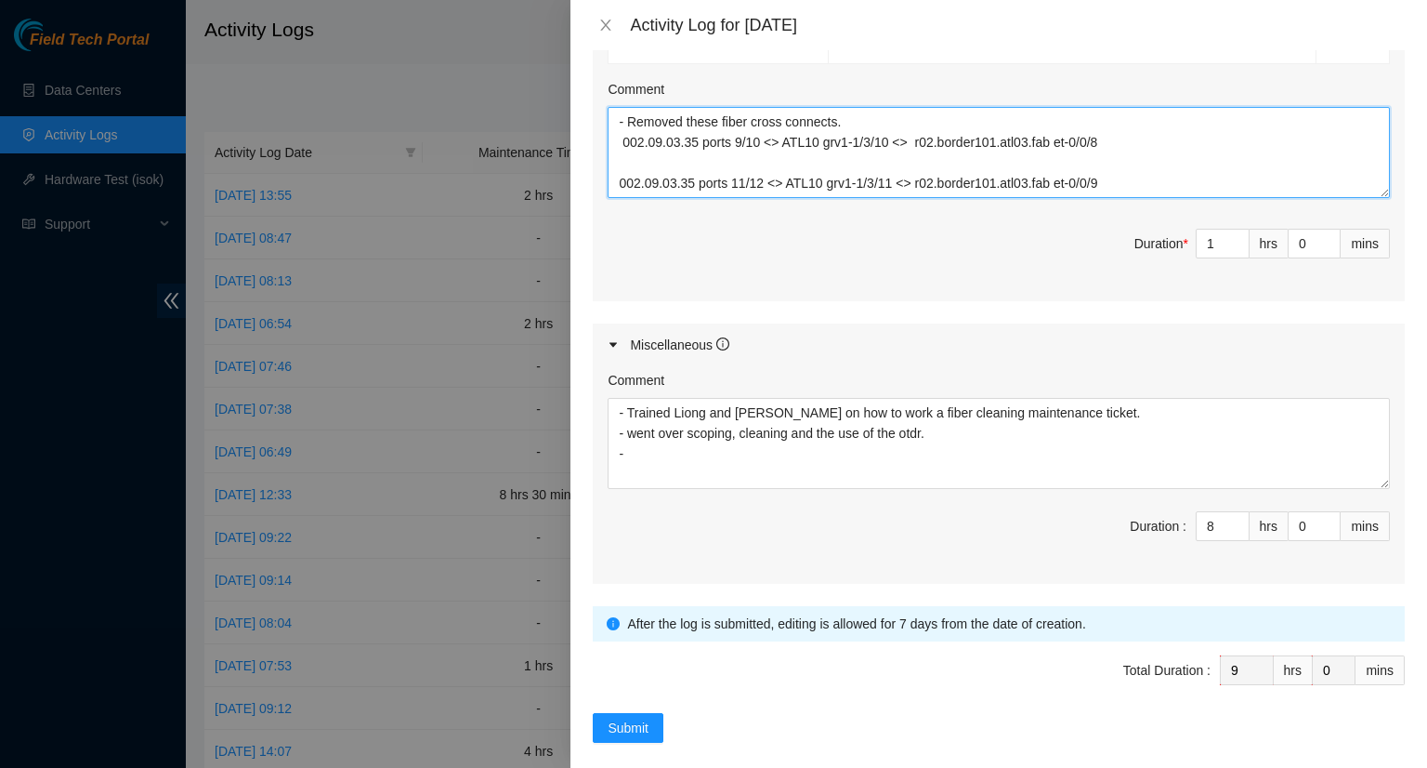
scroll to position [766, 0]
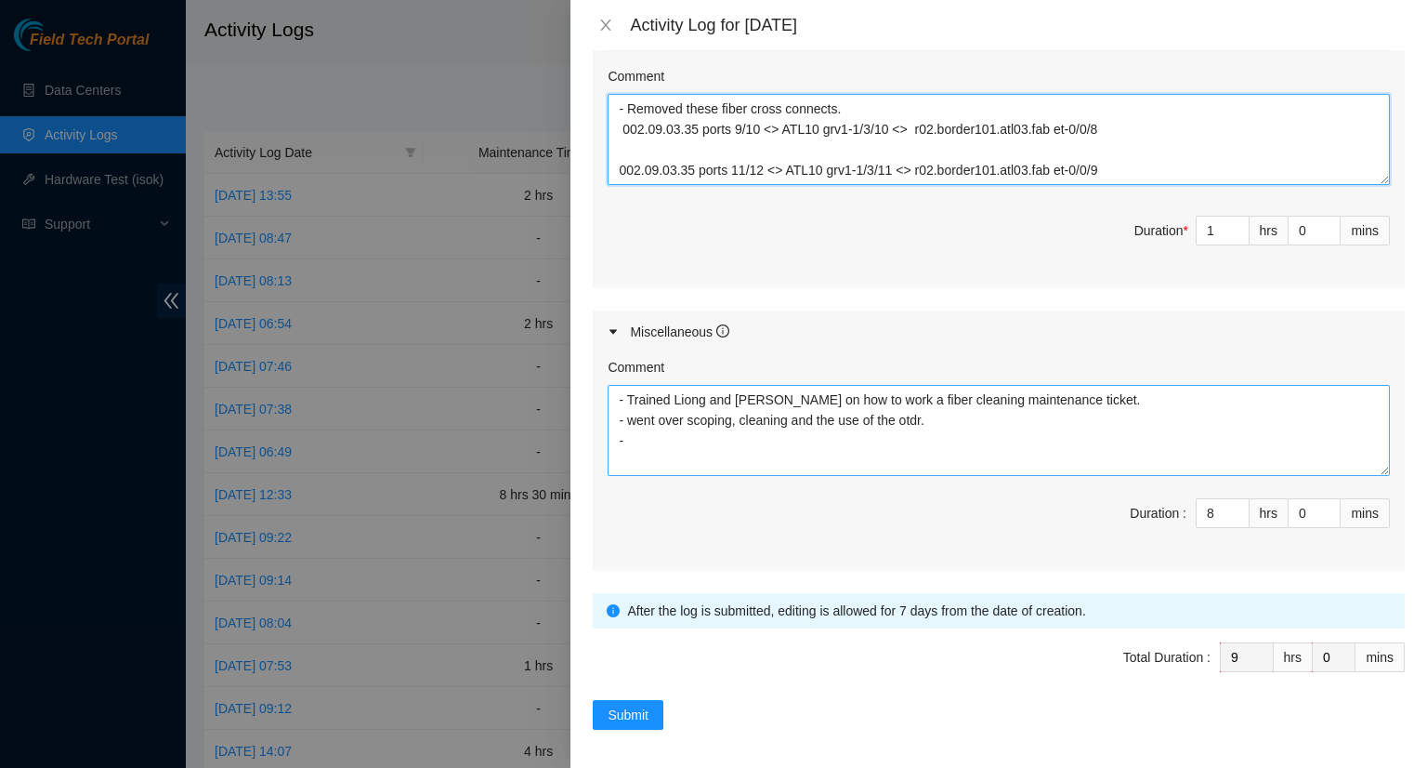
type textarea "- Removed these fiber cross connects. 002.09.03.35 ports 9/10 <> ATL10 grv1-1/3…"
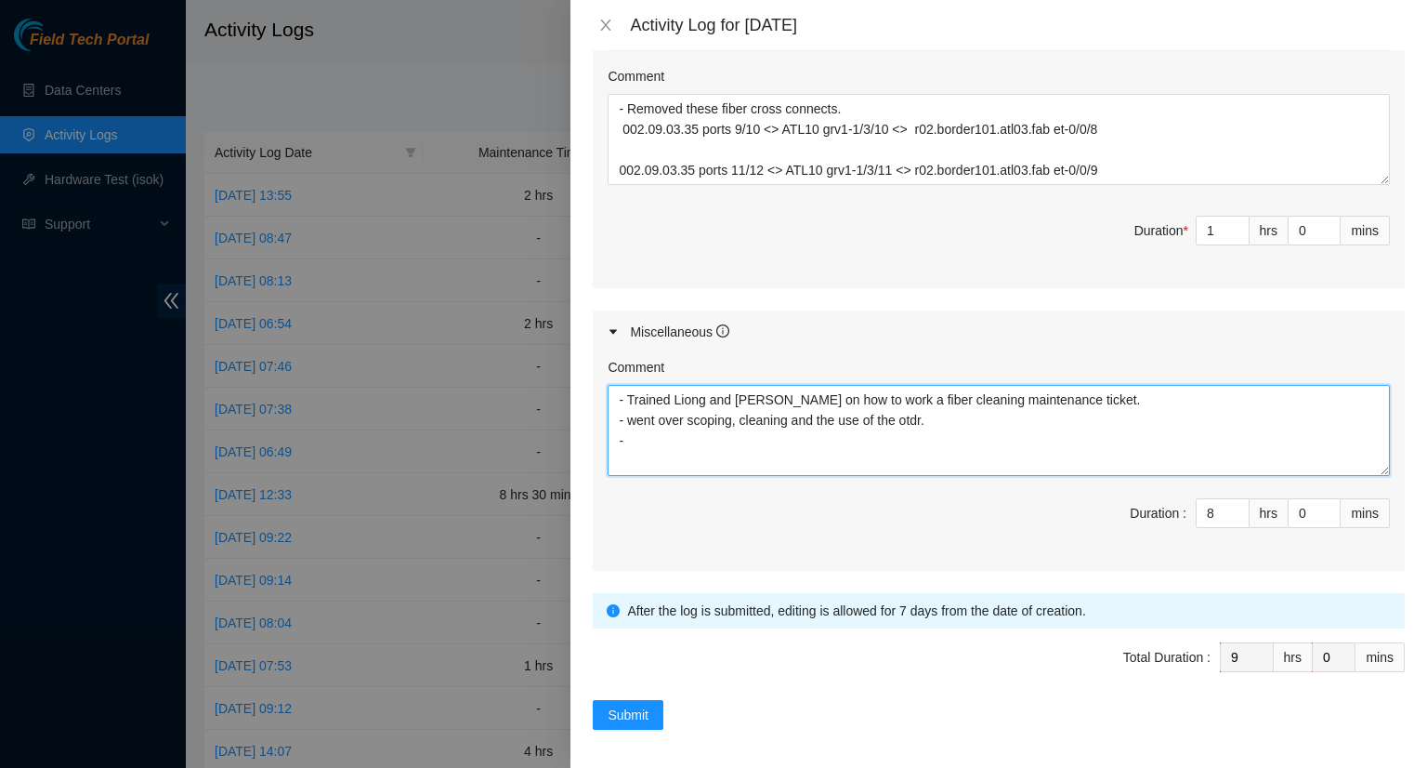
click at [940, 415] on textarea "- Trained Liong and [PERSON_NAME] on how to work a fiber cleaning maintenance t…" at bounding box center [999, 430] width 782 height 91
type textarea "- Trained Liong and [PERSON_NAME] on how to work a fiber cleaning maintenance t…"
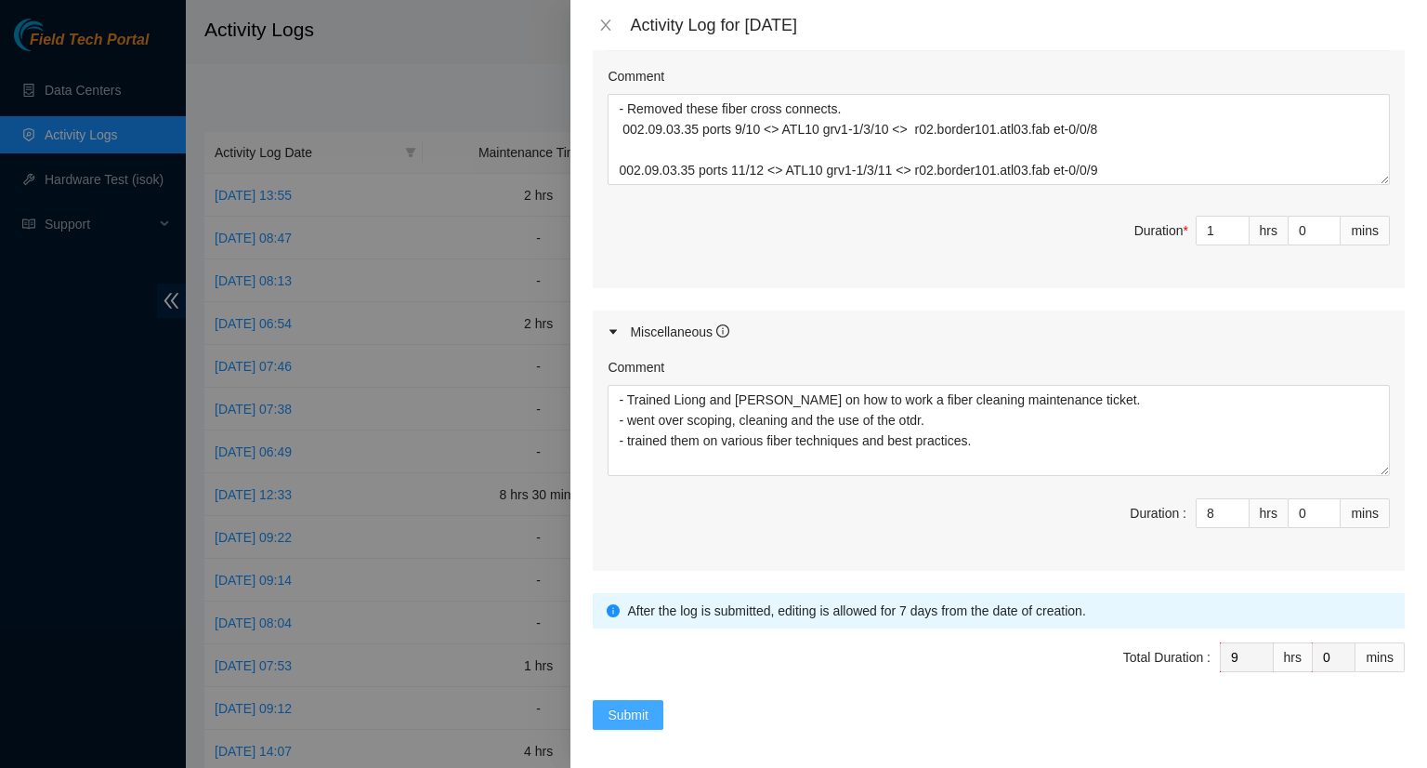
click at [640, 705] on span "Submit" at bounding box center [628, 714] width 41 height 20
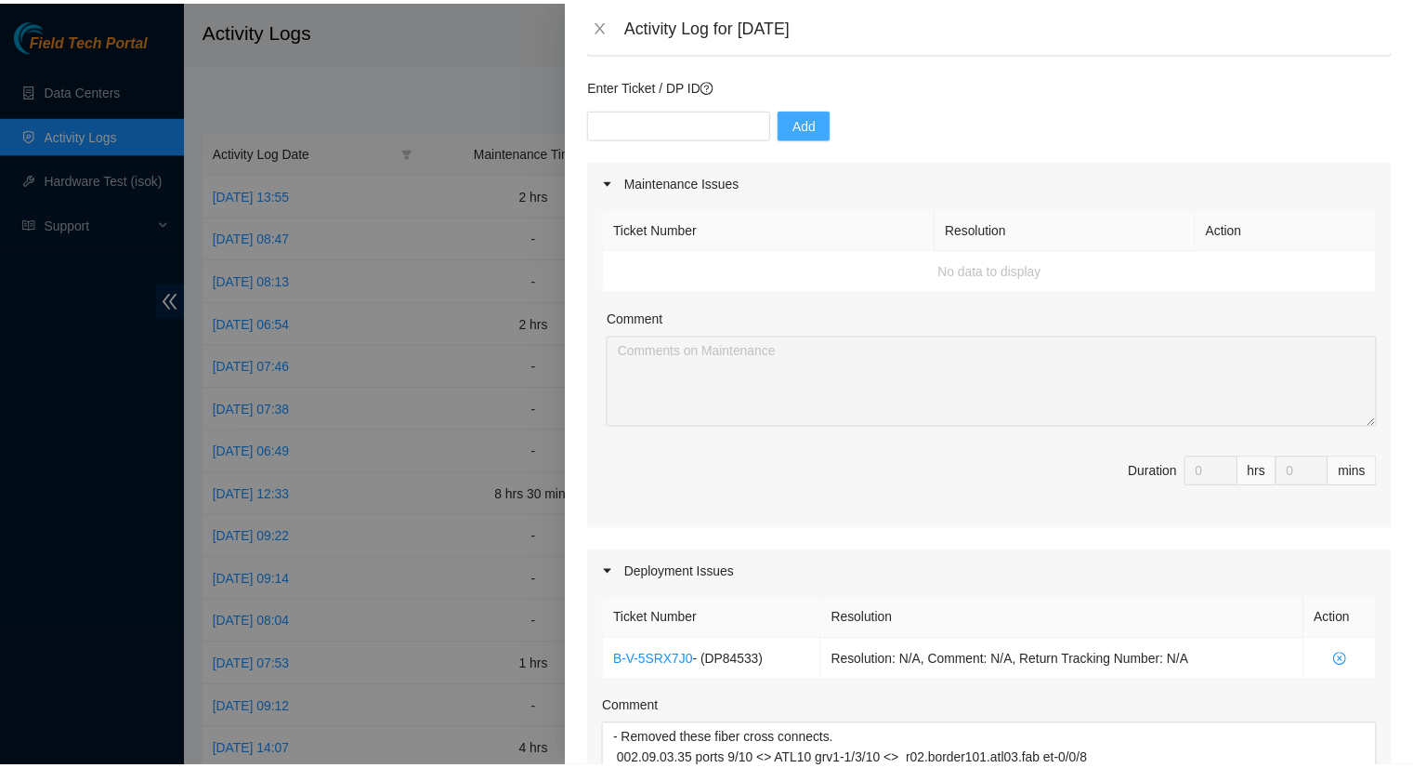
scroll to position [0, 0]
